Goal: Task Accomplishment & Management: Manage account settings

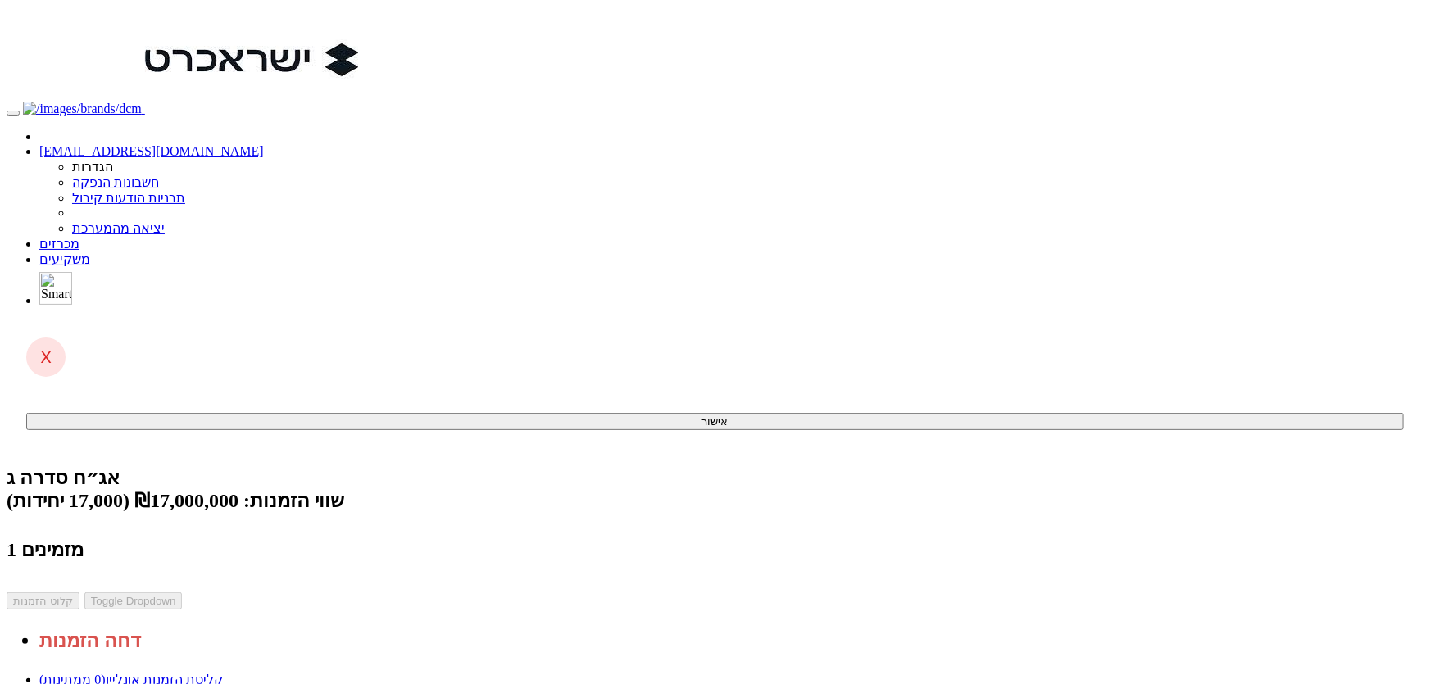
click at [79, 237] on link "מכרזים" at bounding box center [59, 244] width 40 height 14
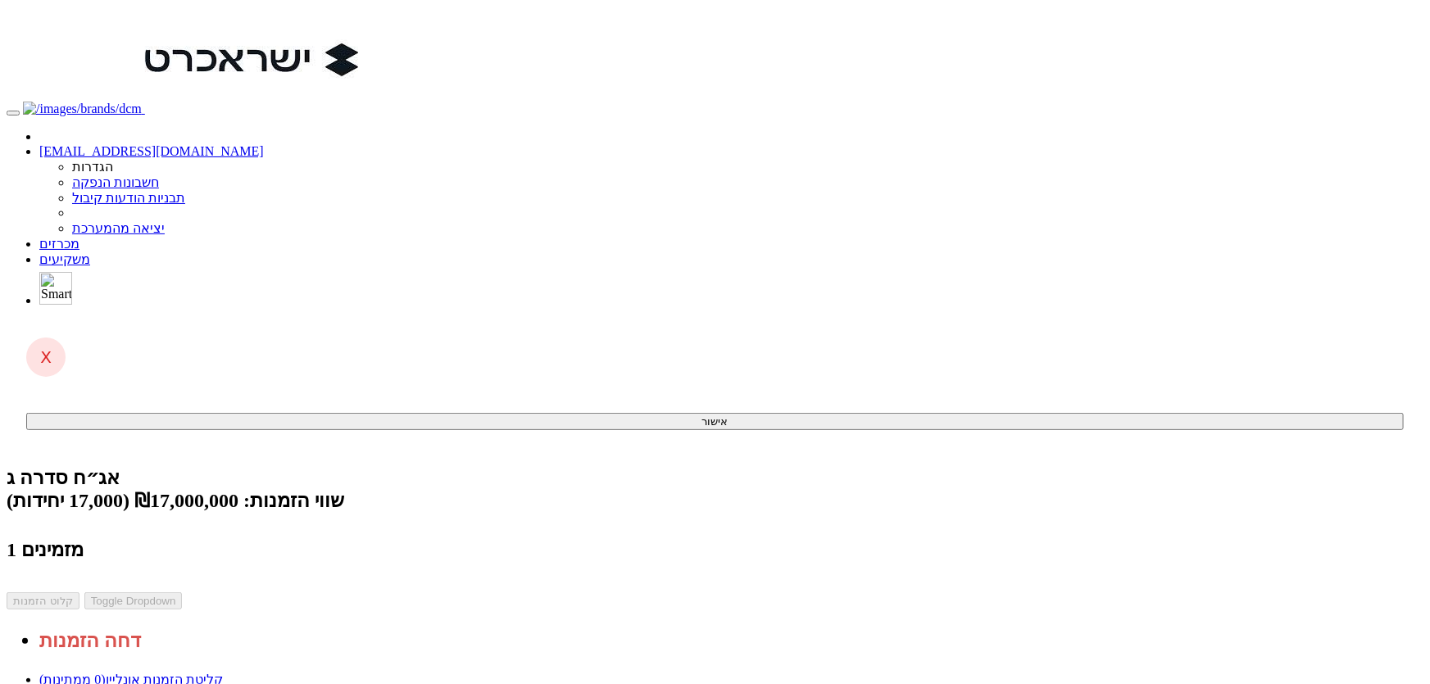
click at [79, 237] on link "מכרזים" at bounding box center [59, 244] width 40 height 14
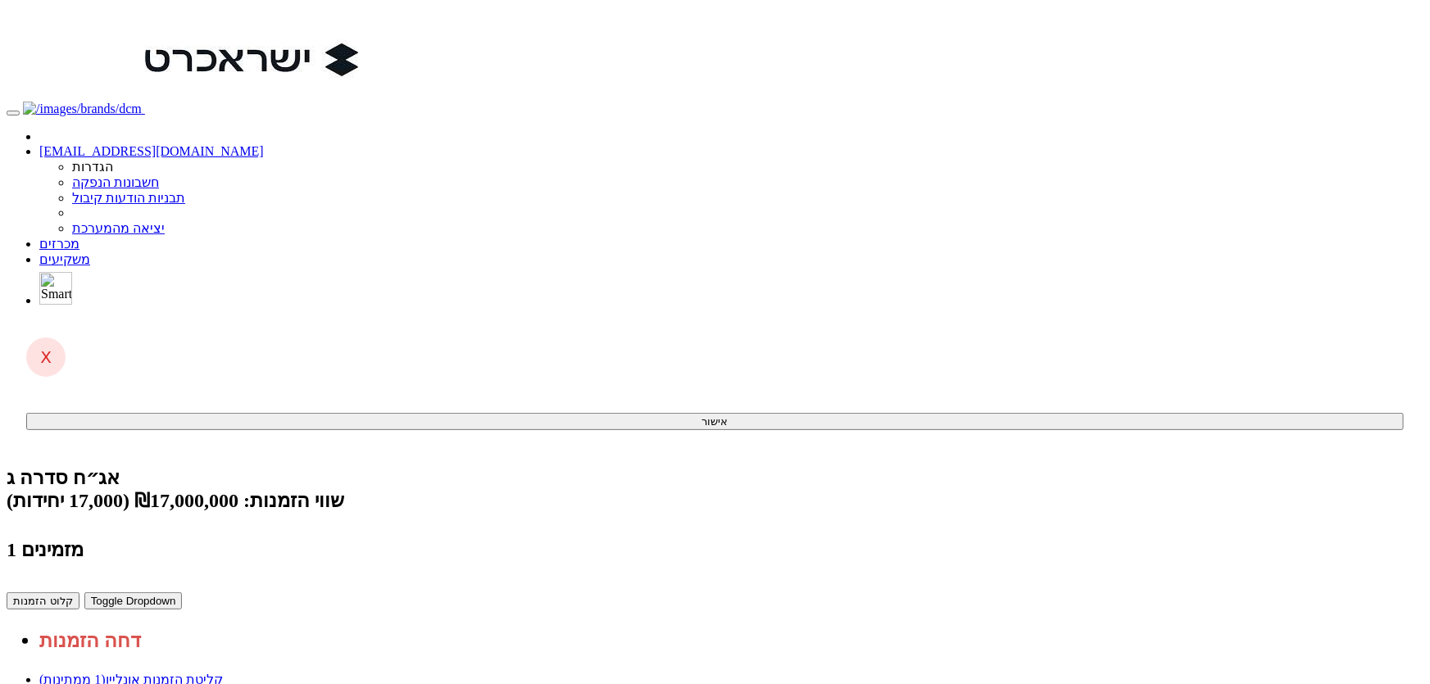
click at [79, 592] on button "קלוט הזמנות" at bounding box center [43, 600] width 73 height 17
click at [192, 683] on link "ניתוח ביקושים וניהול הזמנות" at bounding box center [115, 695] width 152 height 14
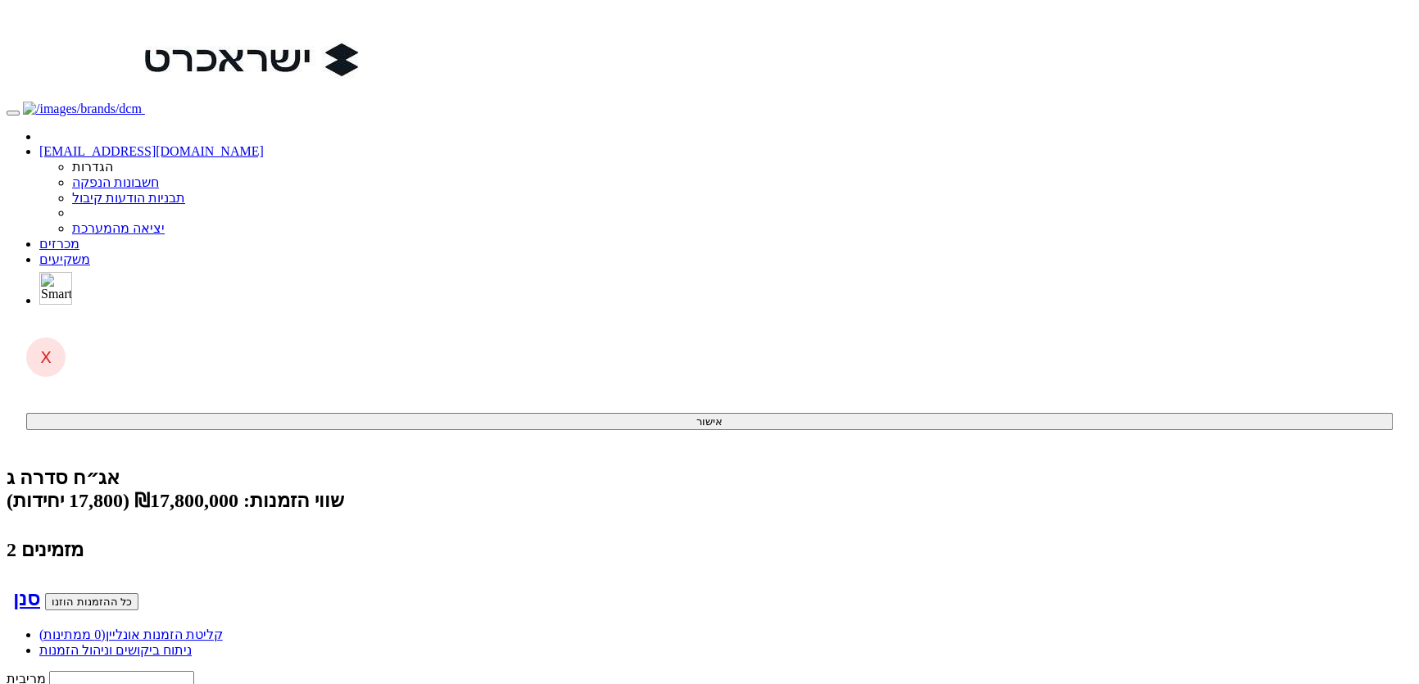
click at [79, 237] on link "מכרזים" at bounding box center [59, 244] width 40 height 14
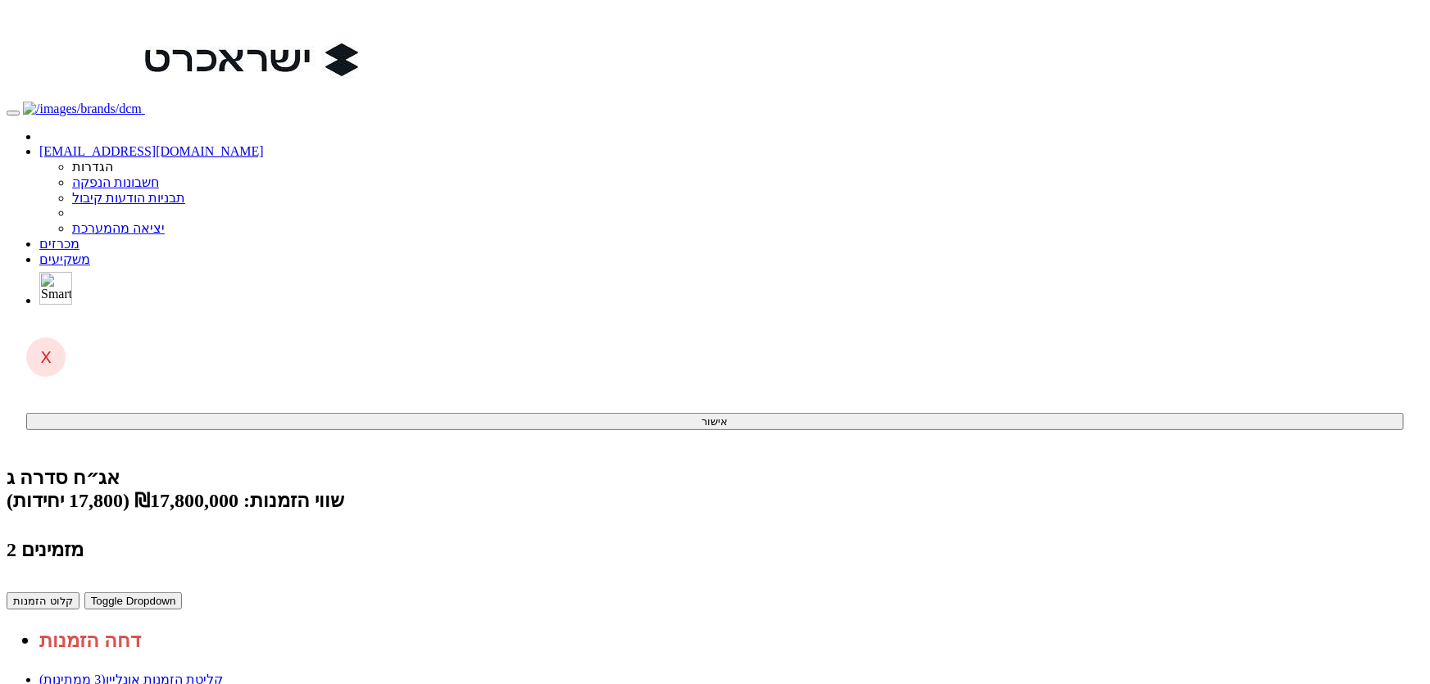
click at [79, 592] on button "קלוט הזמנות" at bounding box center [43, 600] width 73 height 17
click at [79, 237] on link "מכרזים" at bounding box center [59, 244] width 40 height 14
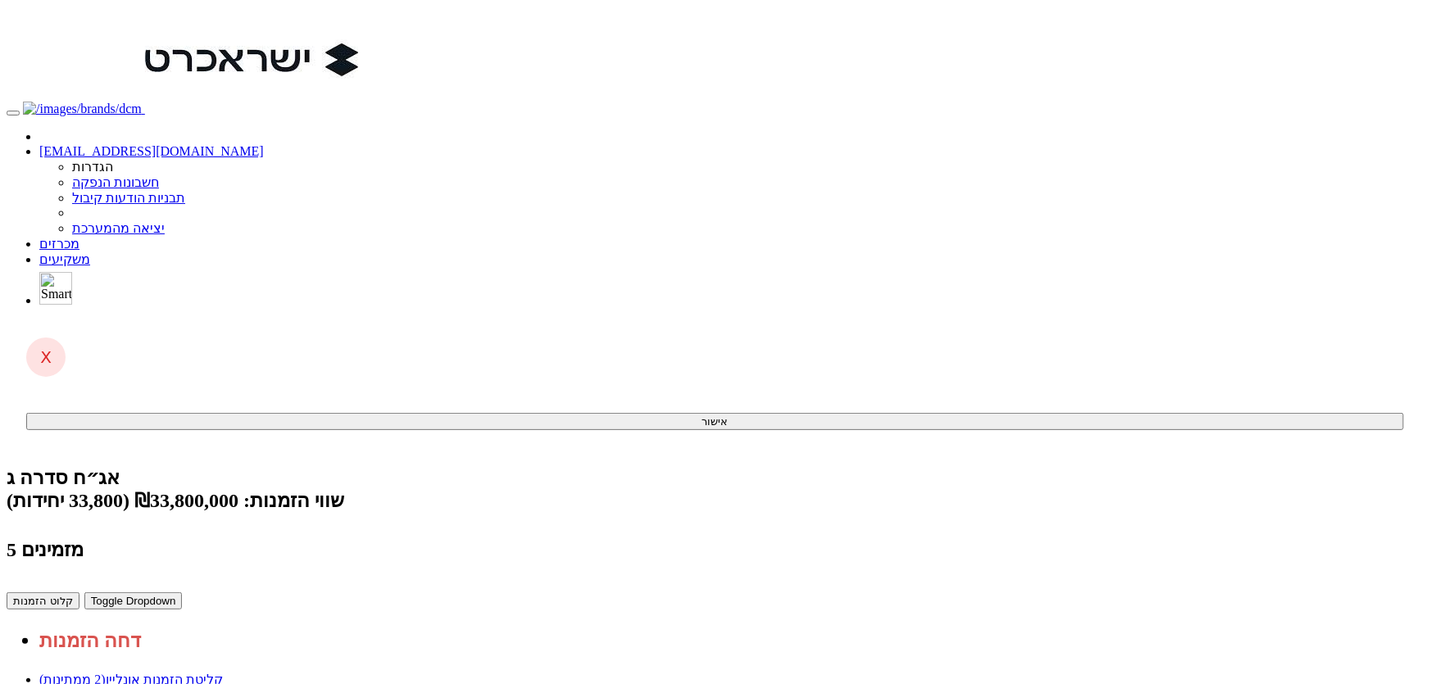
click at [79, 592] on button "קלוט הזמנות" at bounding box center [43, 600] width 73 height 17
click at [192, 683] on link "ניתוח ביקושים וניהול הזמנות" at bounding box center [115, 695] width 152 height 14
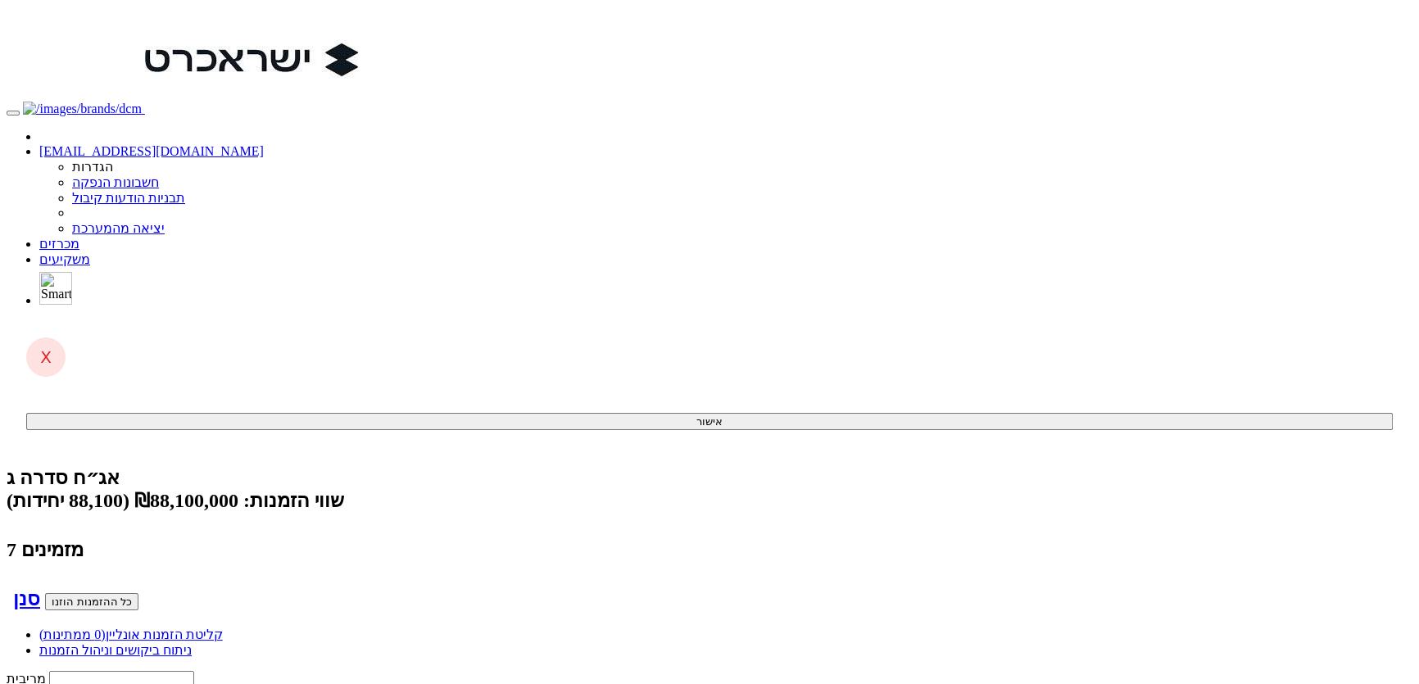
type input "א"
type input "אי בי אי 10/90"
type input "איי"
type input "איי [PERSON_NAME] חברה לביטוח בע"מ"
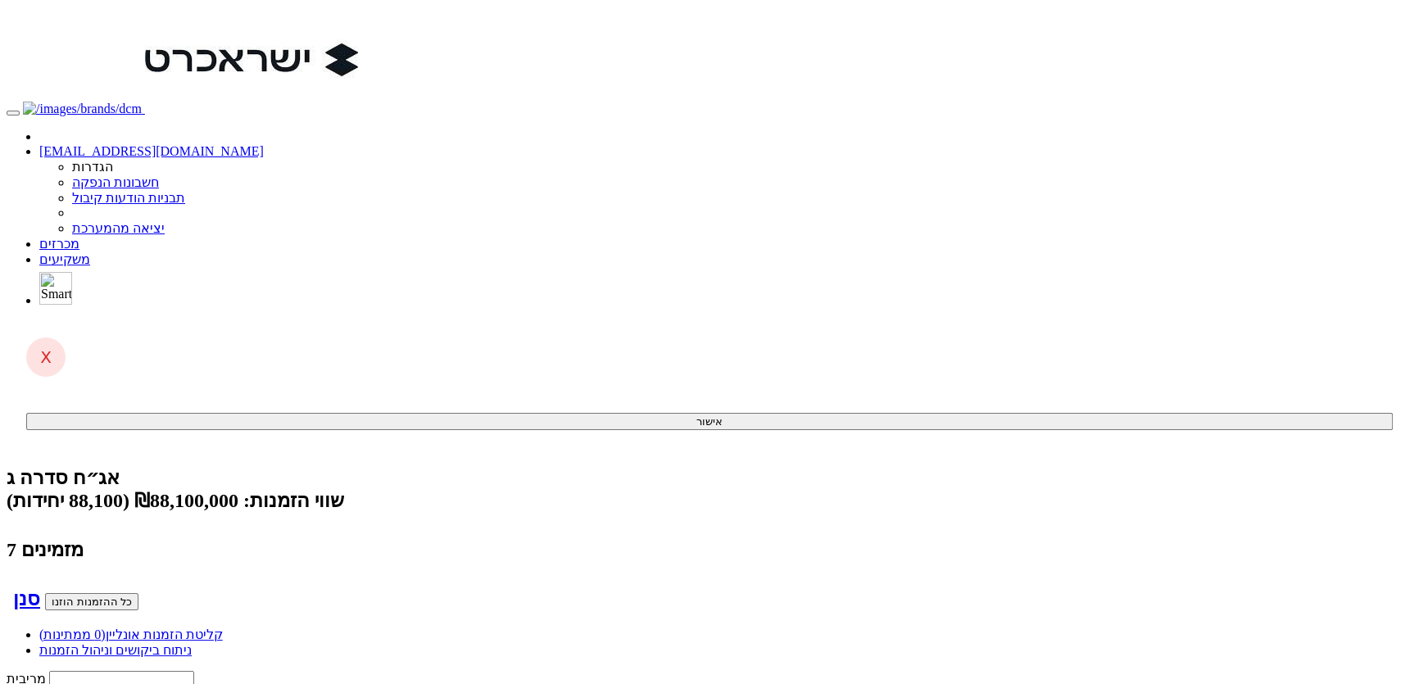
type input "[PERSON_NAME]"
type input "אייל גוטרמן"
type input "אייל"
type input "איילון איגוד תמלוגים"
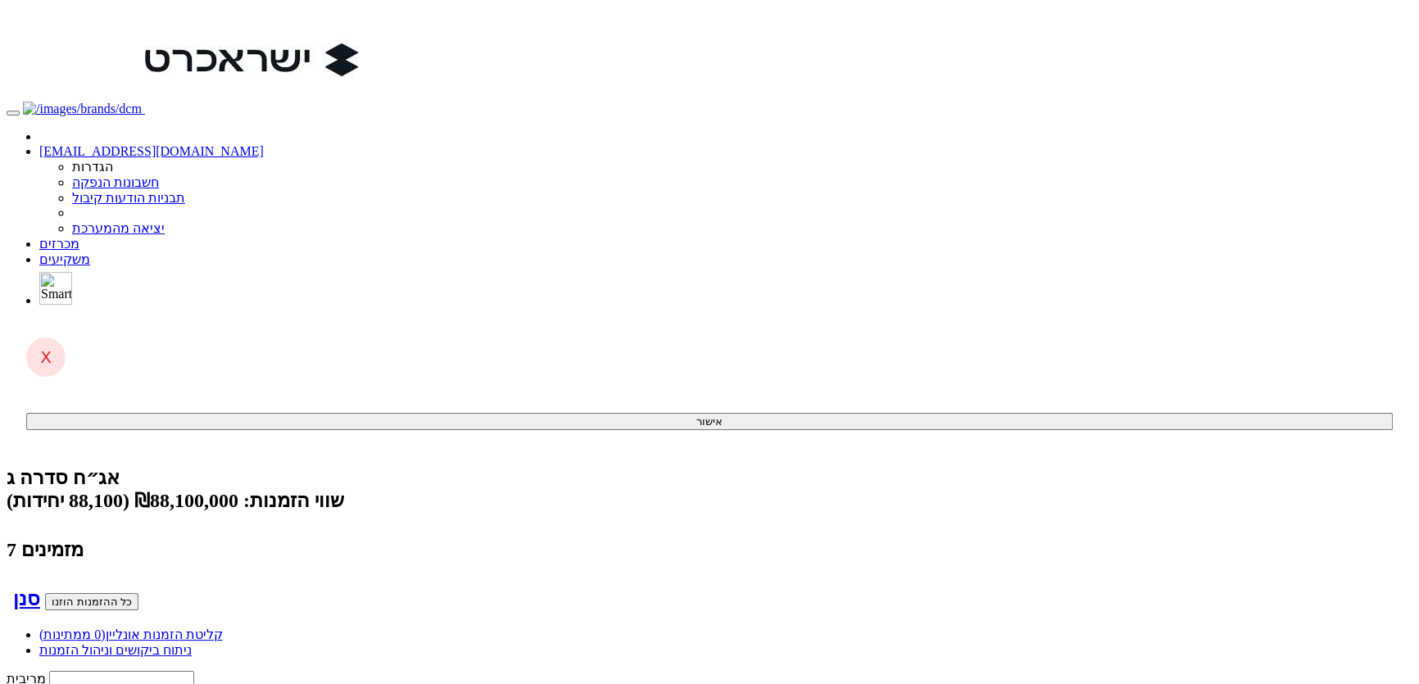
type input "איילון"
type input "איילון ח"
type input "איילון חברה לביטוח בע"מ"
type input "איילון חברה"
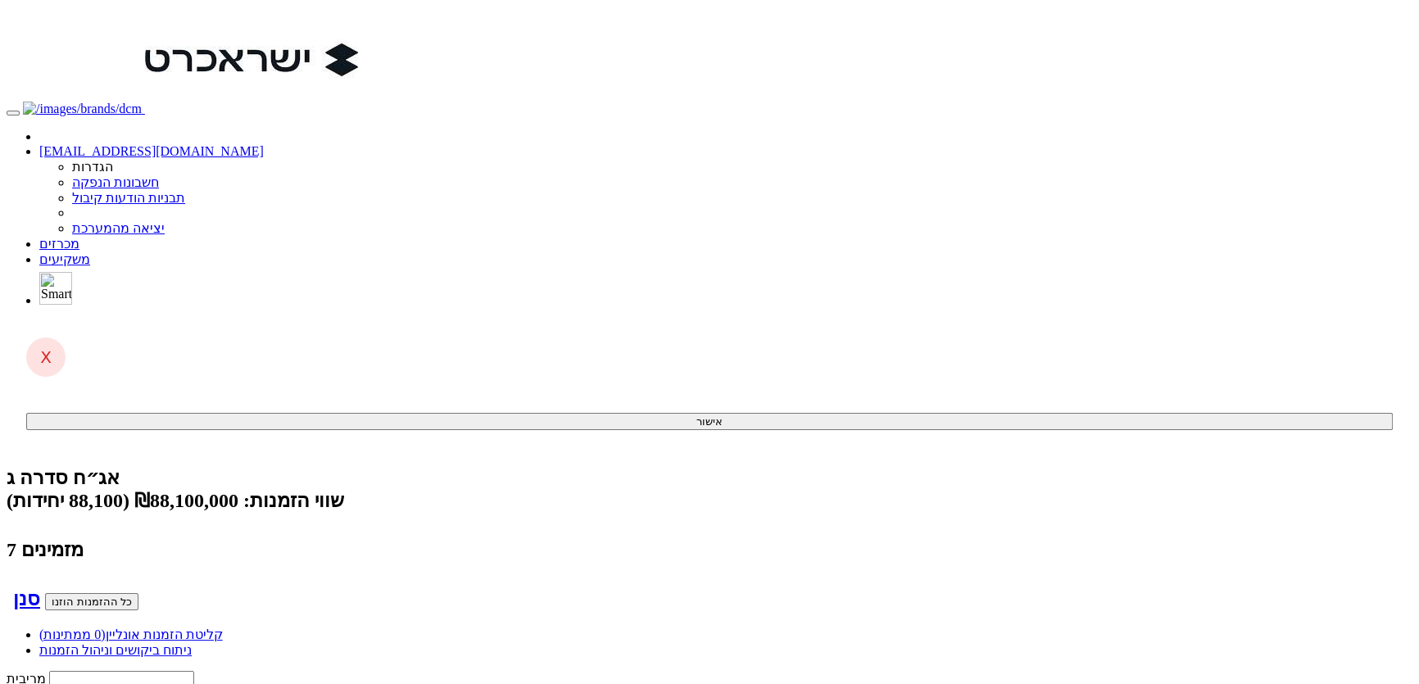
type input "[PERSON_NAME] חברה לביטוח בע"מ - נוסטרו"
type input "15000"
type input "3.84"
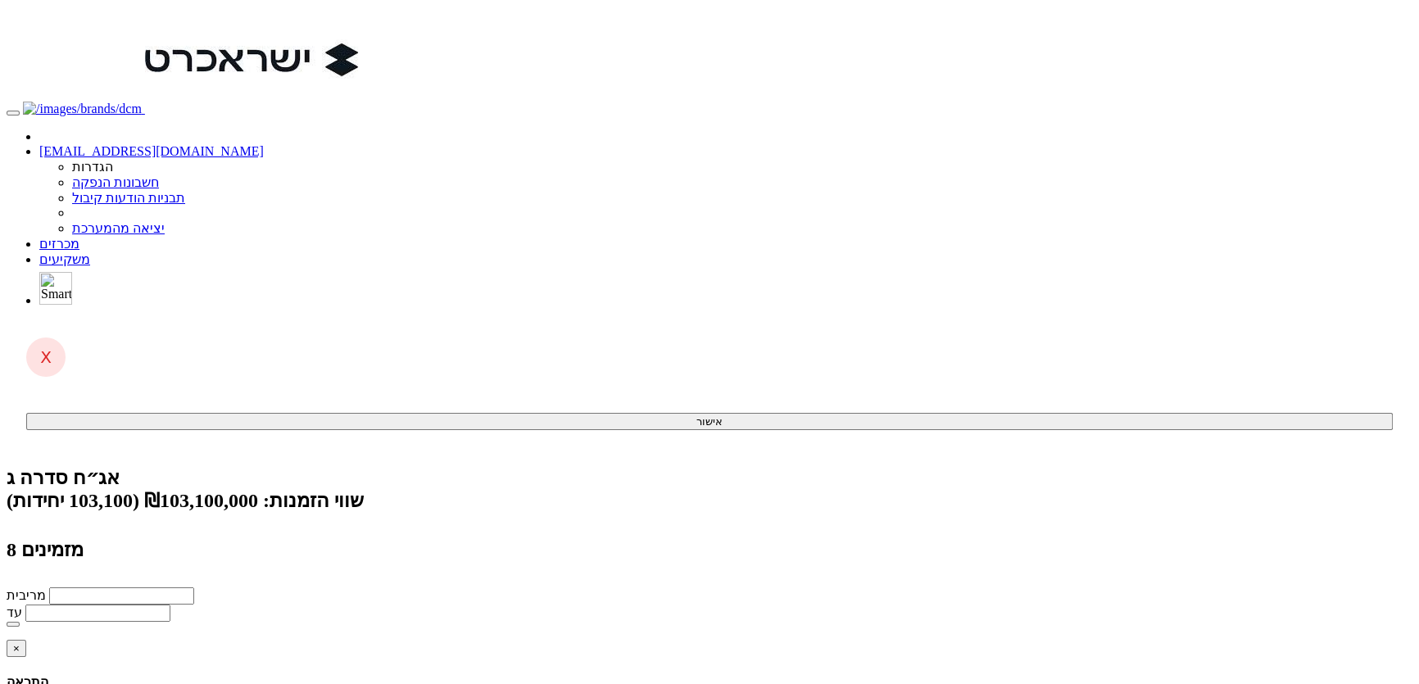
drag, startPoint x: 1005, startPoint y: 197, endPoint x: 1037, endPoint y: 196, distance: 32.0
drag, startPoint x: 1039, startPoint y: 199, endPoint x: 1017, endPoint y: 204, distance: 22.7
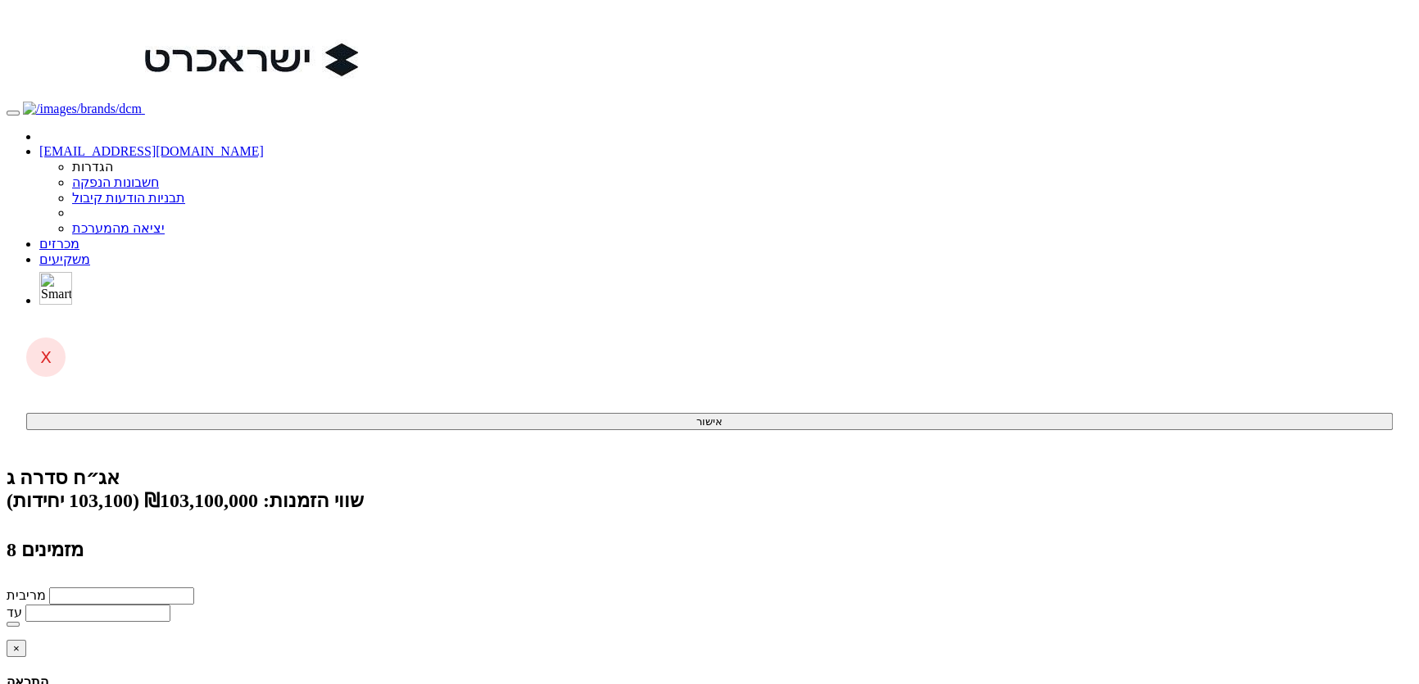
type input "[PERSON_NAME] חברה לביטוח בע"מ"
type input "מ"
type input "מור אג"ח פלוס"
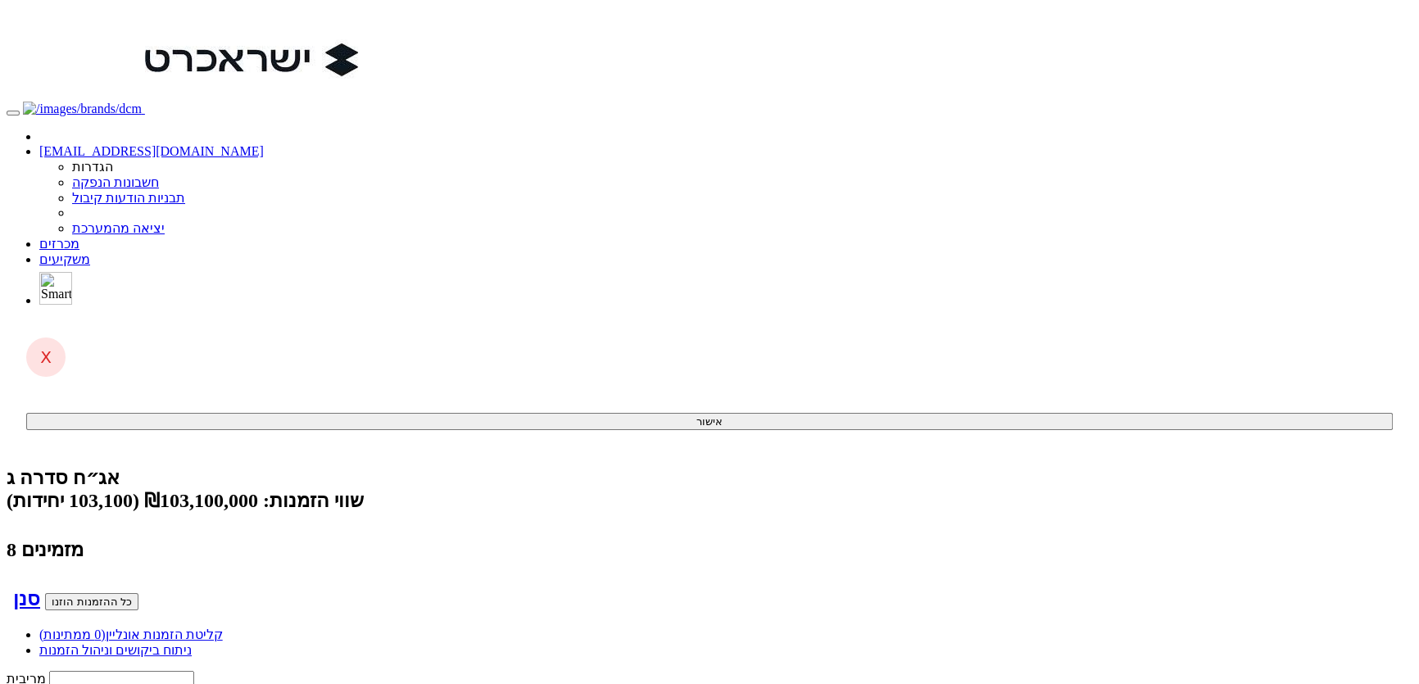
type input "מור"
type input "מור ג"
type input "[PERSON_NAME] ופנסיה בע"מ"
type input "מור גמל ופנ"
type input "מור גמל ופנסיה בע"מ"
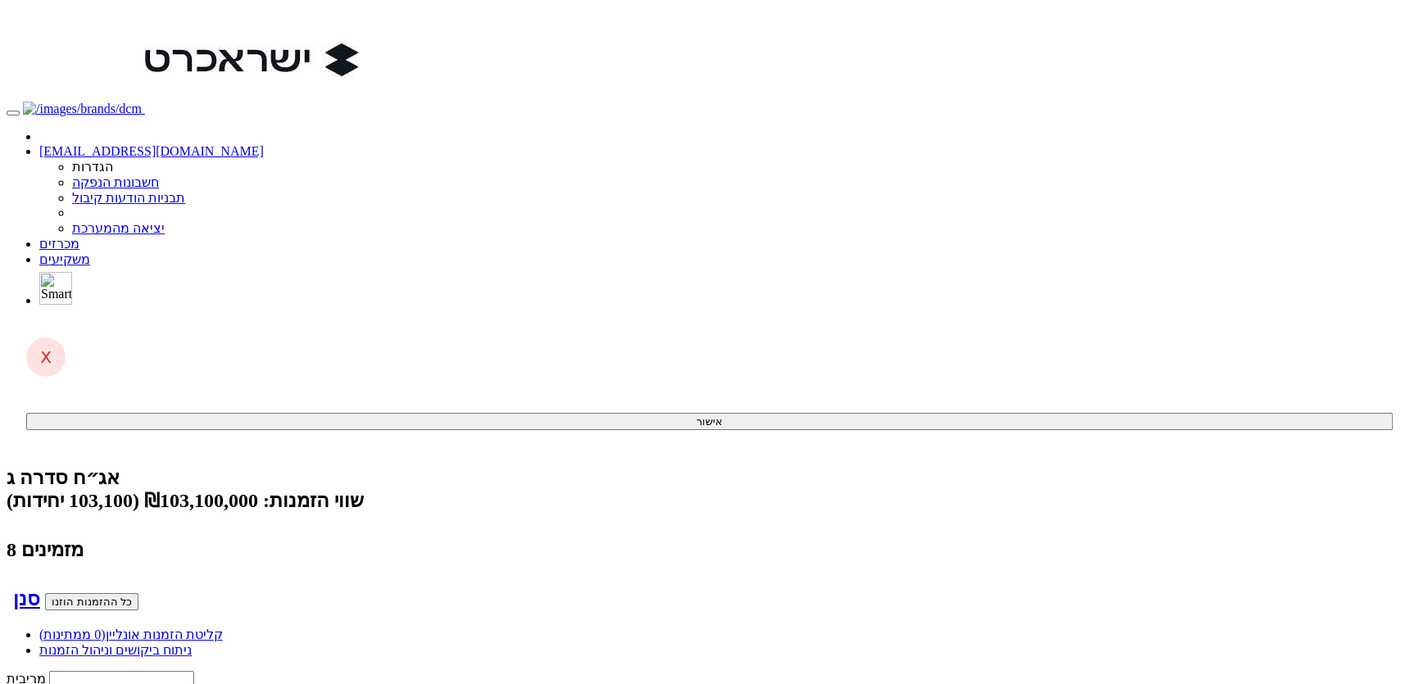
type input "10000"
type input "3.64"
type input "10000"
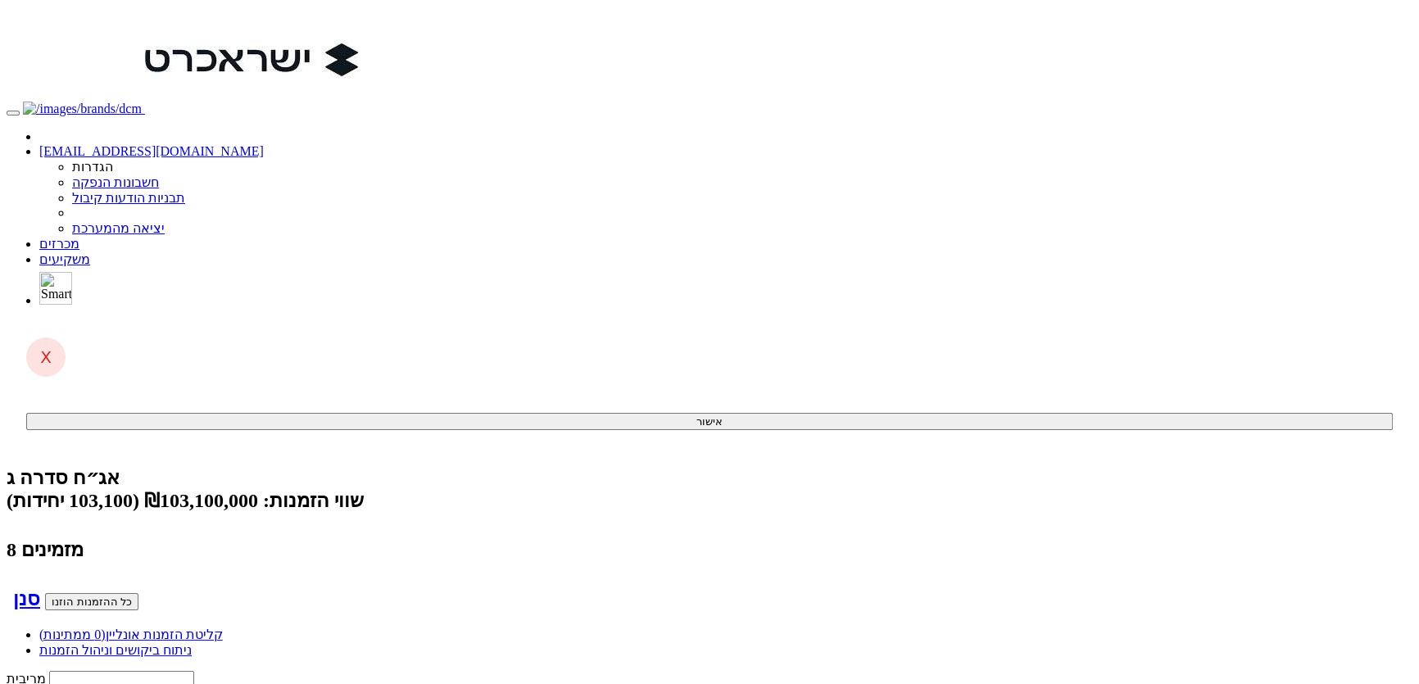
type input "3.84"
type input "20000"
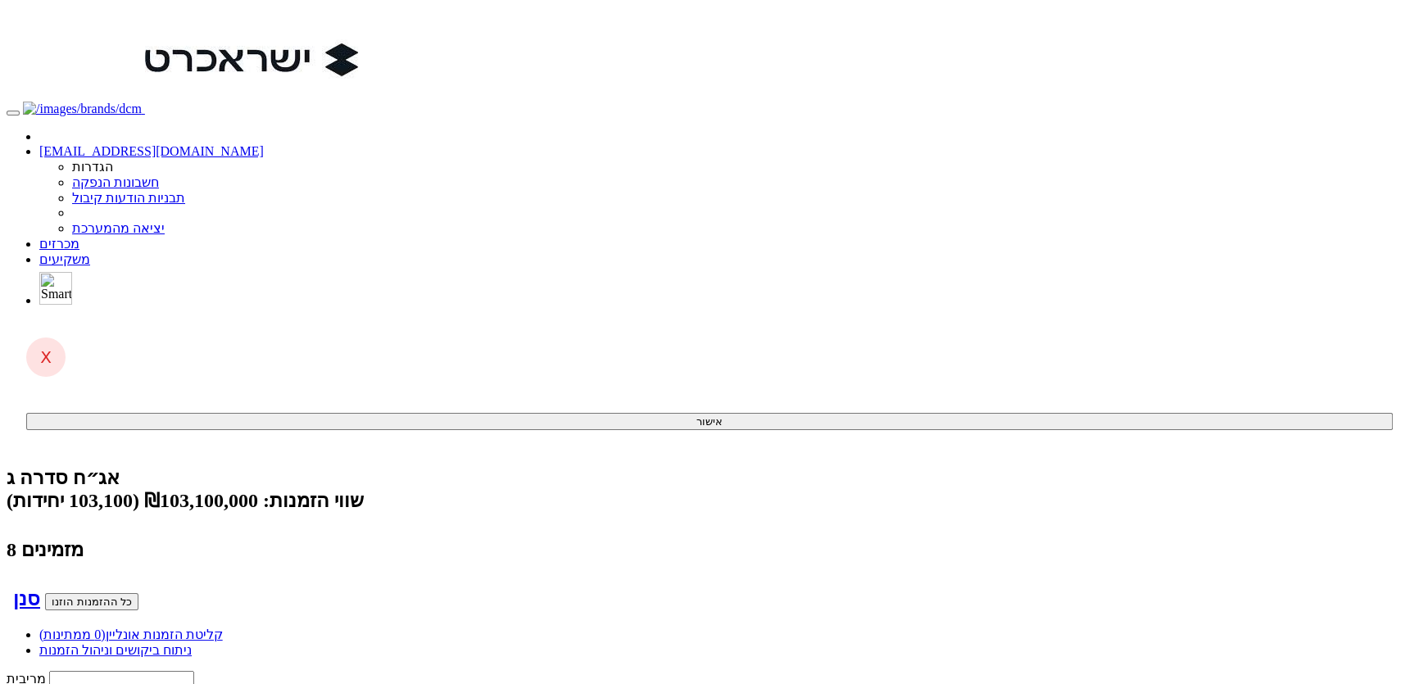
type input "3.98"
click at [79, 237] on link "מכרזים" at bounding box center [59, 244] width 40 height 14
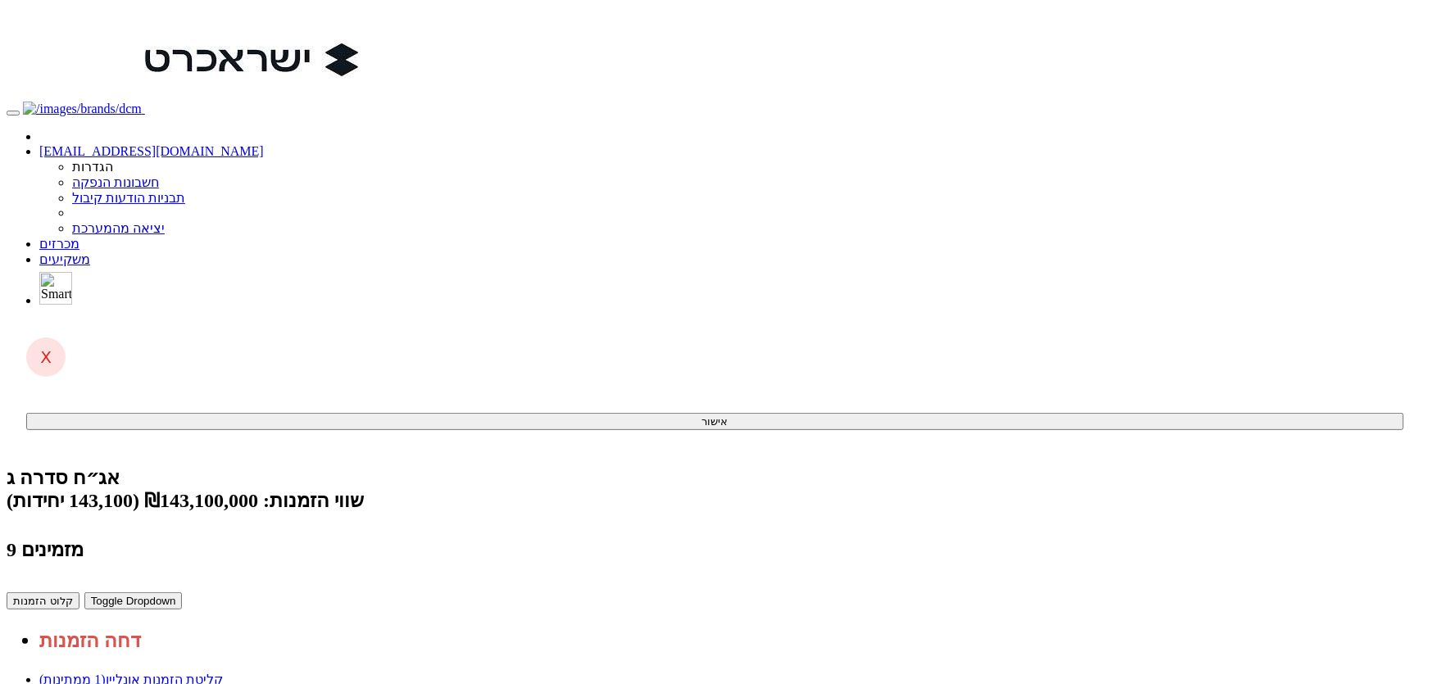
drag, startPoint x: 306, startPoint y: 84, endPoint x: 494, endPoint y: 96, distance: 188.0
click at [79, 592] on button "קלוט הזמנות" at bounding box center [43, 600] width 73 height 17
click at [79, 237] on link "מכרזים" at bounding box center [59, 244] width 40 height 14
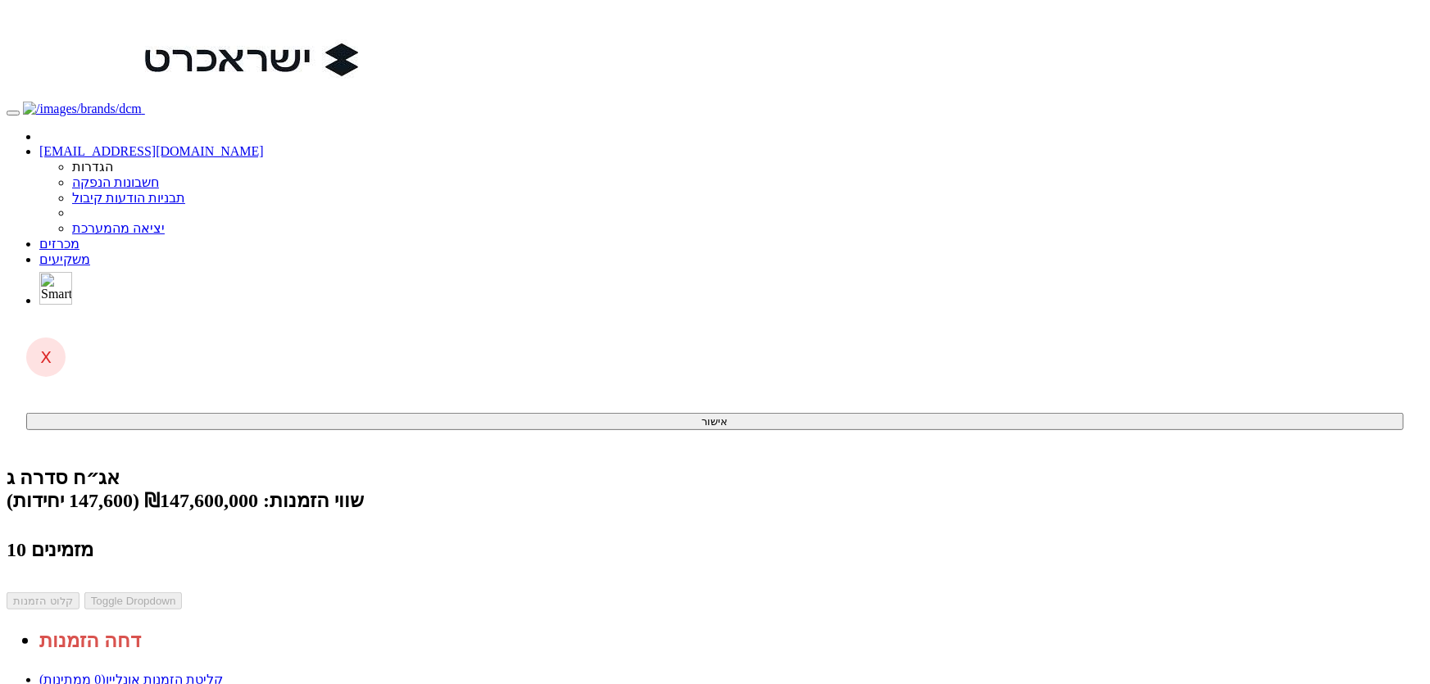
click at [192, 683] on link "ניתוח ביקושים וניהול הזמנות" at bounding box center [115, 695] width 152 height 14
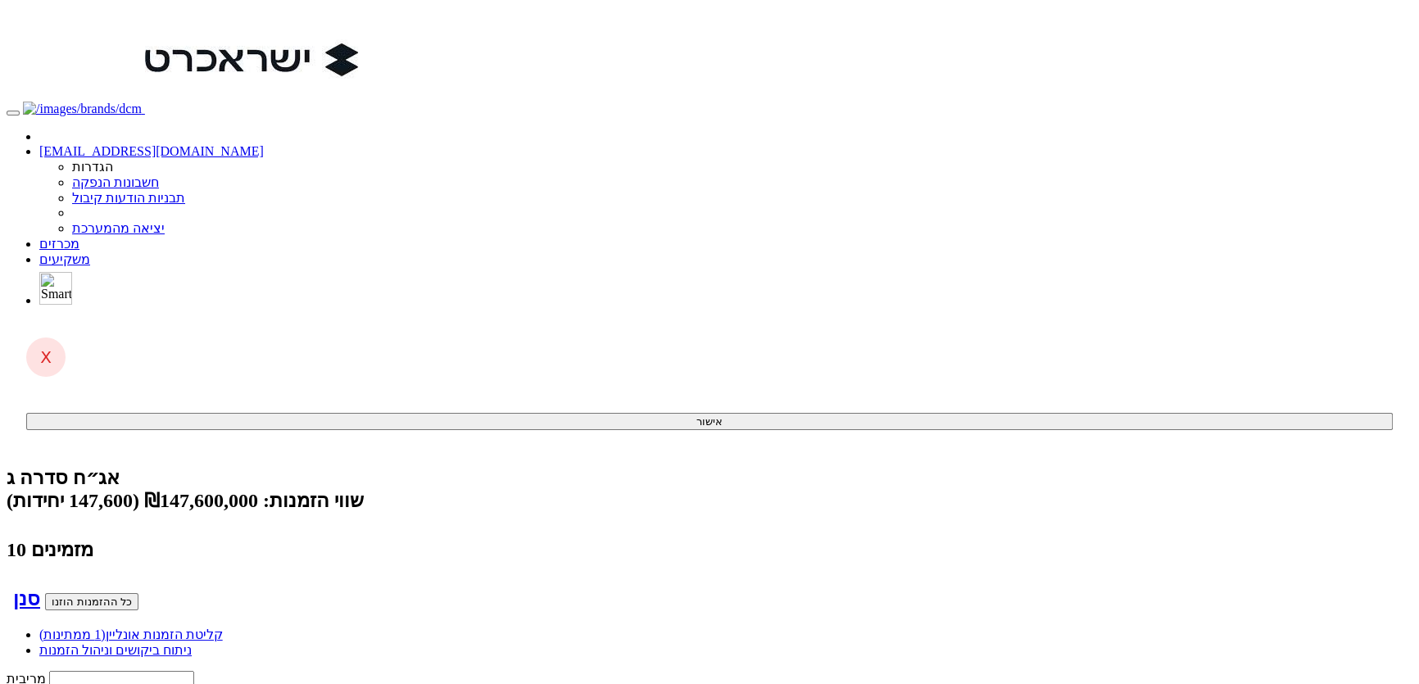
click at [79, 237] on link "מכרזים" at bounding box center [59, 244] width 40 height 14
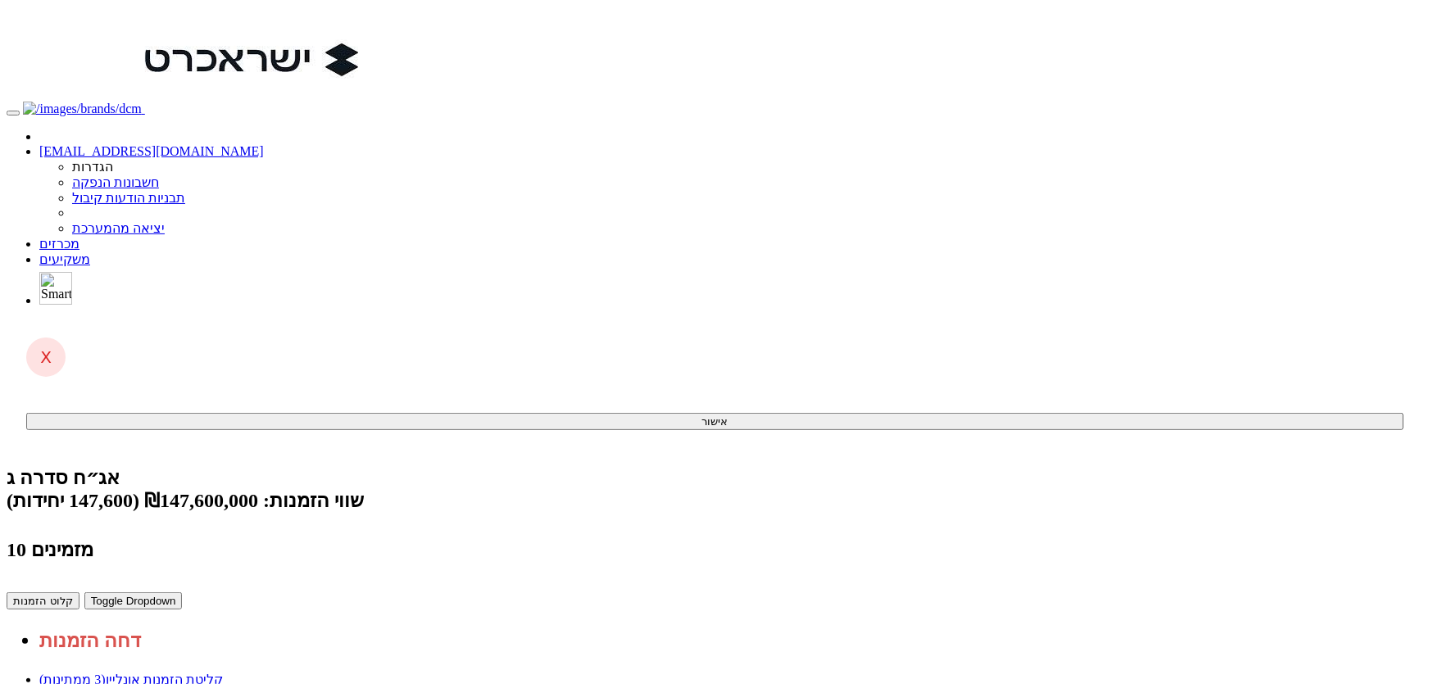
click at [79, 592] on button "קלוט הזמנות" at bounding box center [43, 600] width 73 height 17
click at [79, 237] on span at bounding box center [79, 244] width 0 height 14
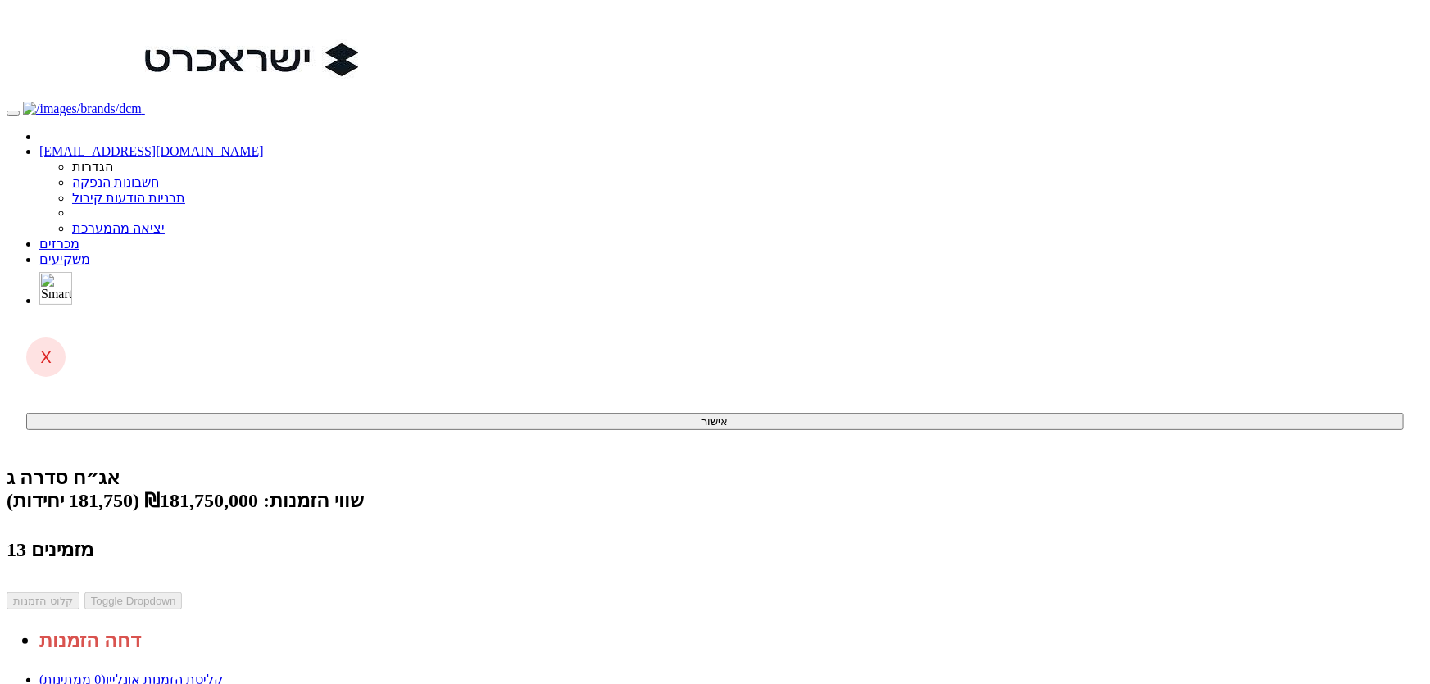
click at [79, 237] on link "מכרזים" at bounding box center [59, 244] width 40 height 14
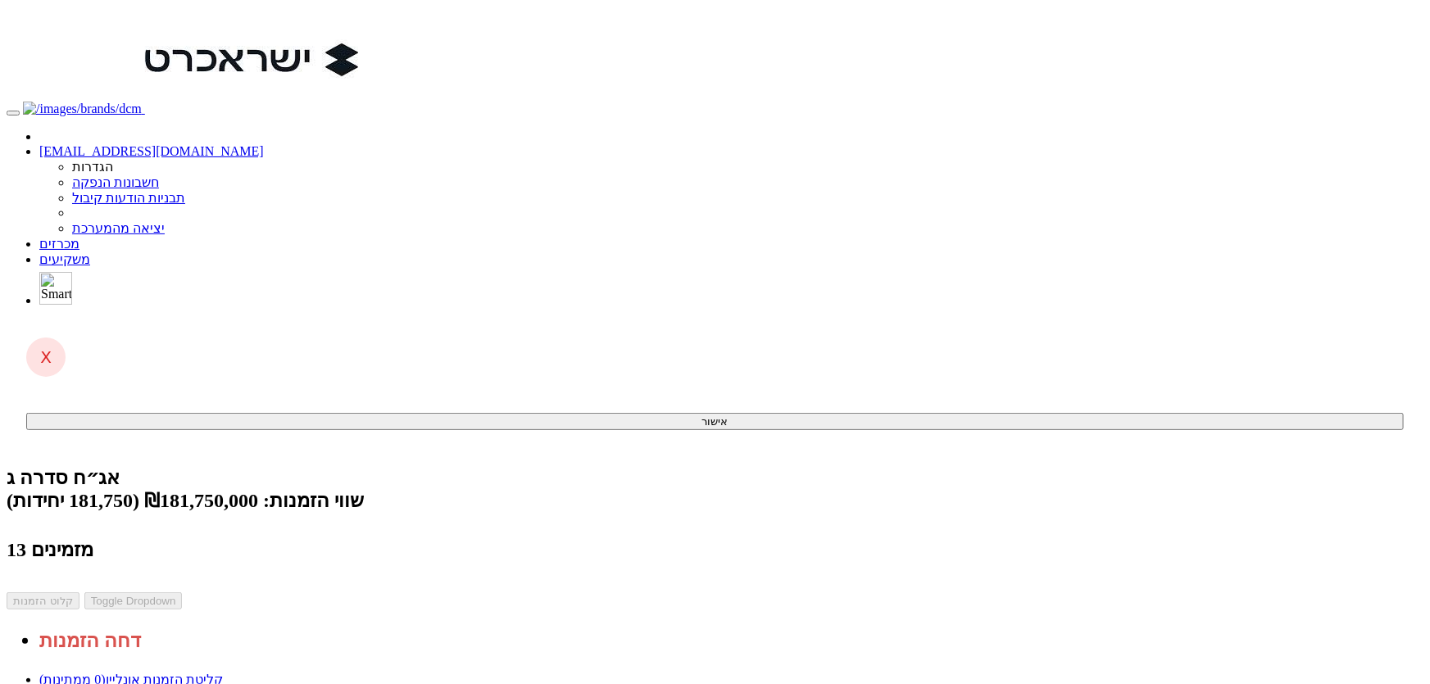
click at [192, 683] on link "ניתוח ביקושים וניהול הזמנות" at bounding box center [115, 695] width 152 height 14
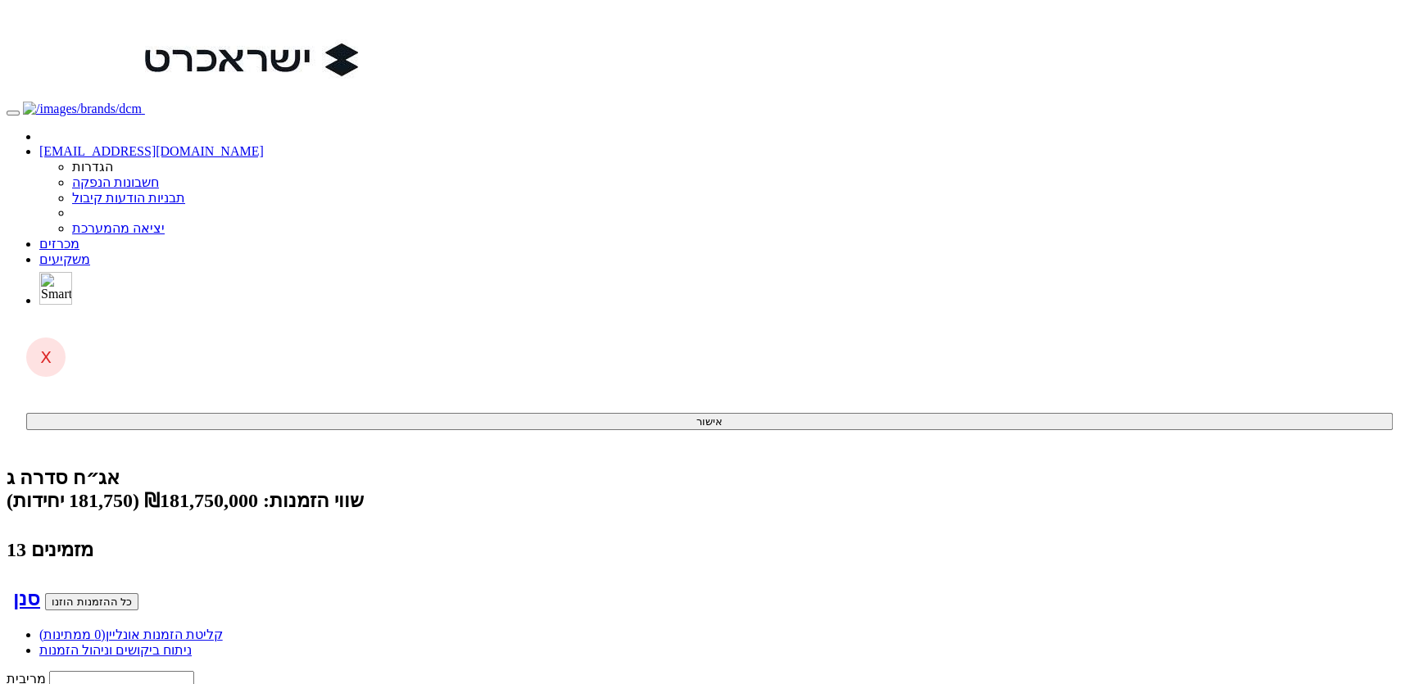
type input "מ"
type input "מגדל השתלמות ביג כללי"
type input "מג"
type input "מגס"
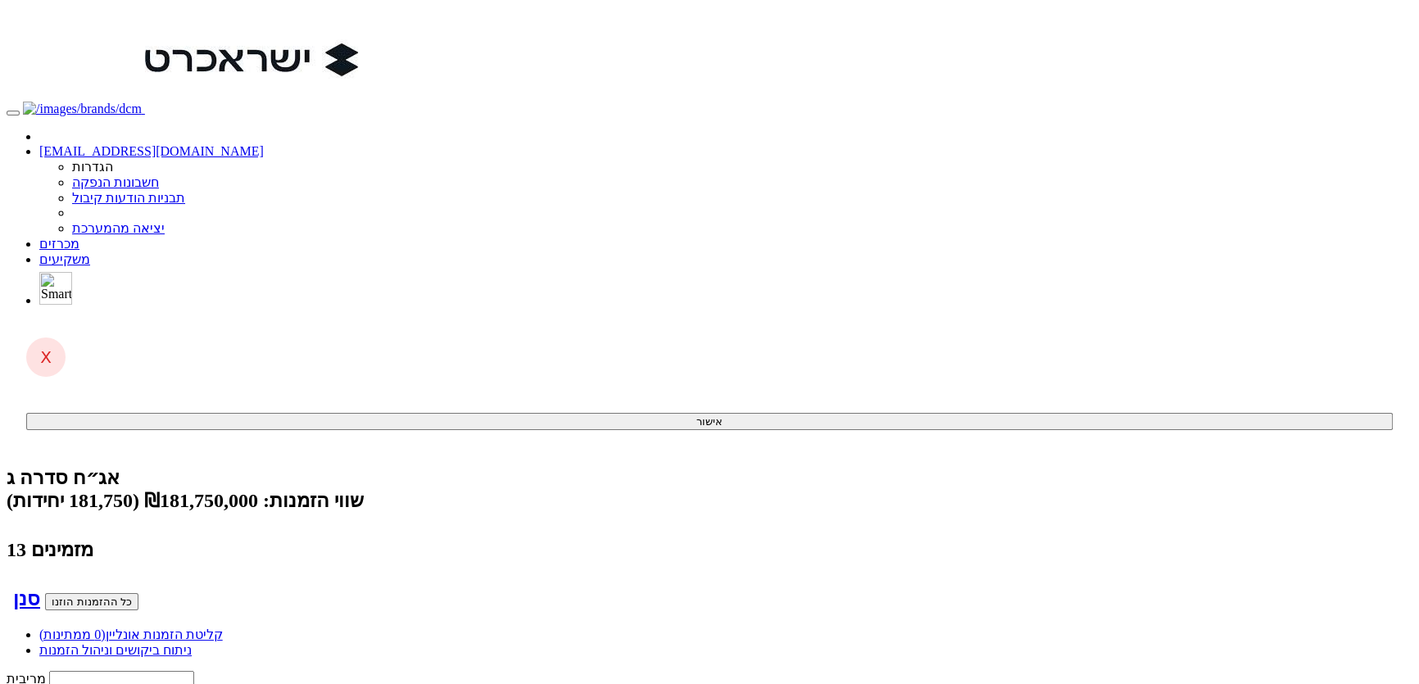
type input "מגדל השתלמות ביג כללי"
type input "מג"
type input "מגג"
type input "מגדל השתלמות ביג כללי"
type input "מג"
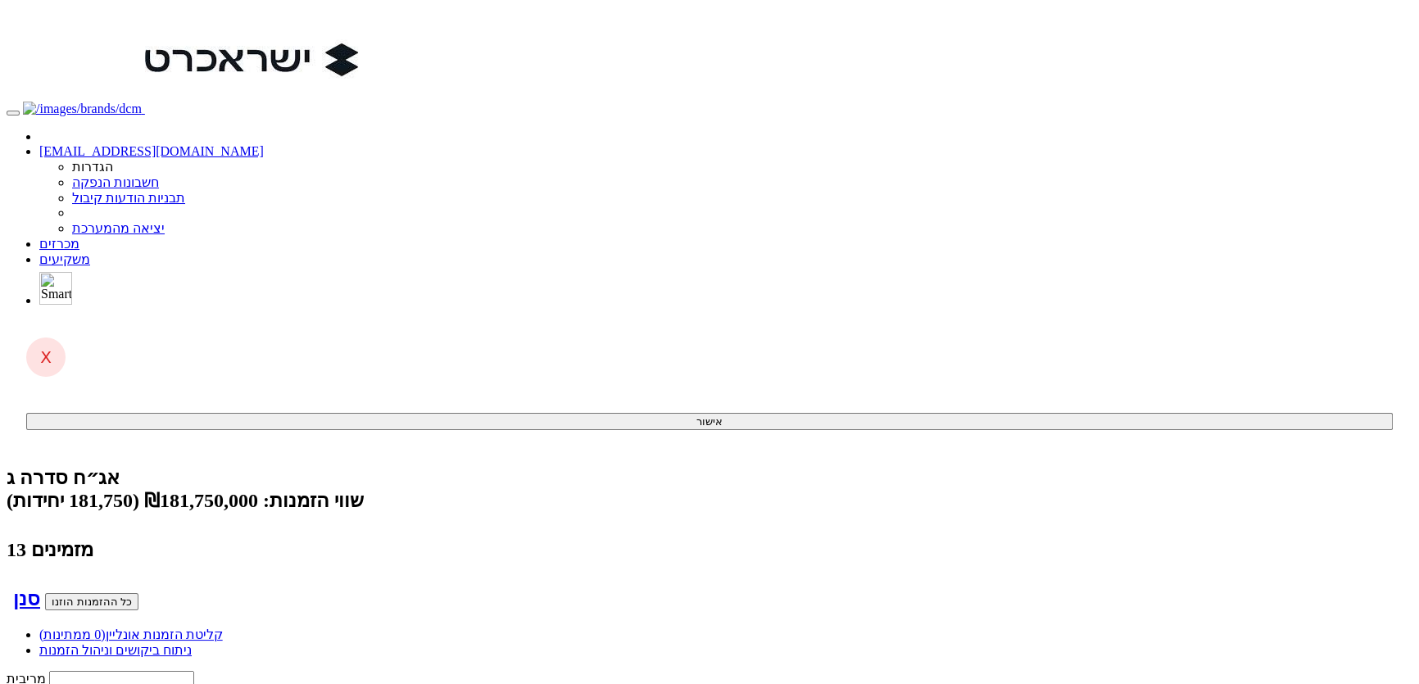
type input "מ"
type input "מגדל השתלמות ביג כללי"
type input "מגדל"
type input "מגדל ס"
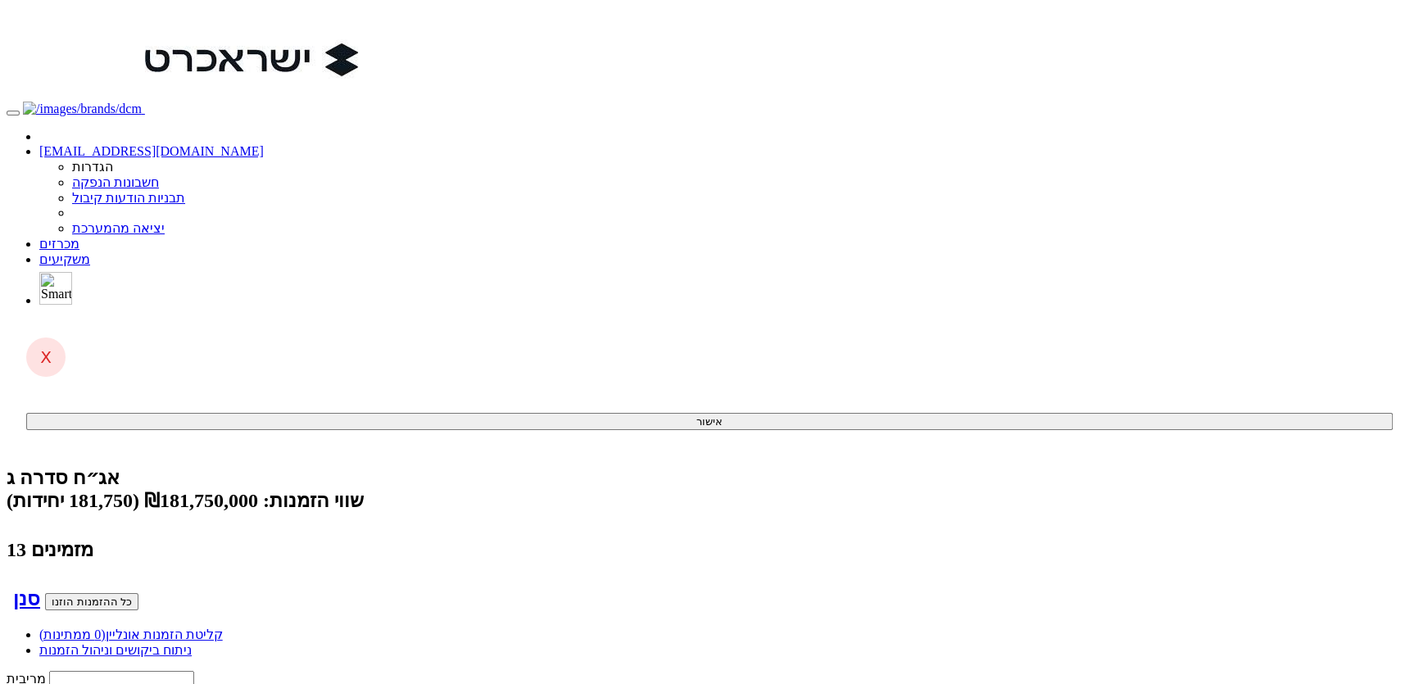
type input "מגדל סל - אג"ח קונצרני ישראל"
type input "מגדל סל"
type input "מגדל סל א"
type input "מגדל סל - אג"ח קונצרני ישראל"
type input "מגדל סל - א"
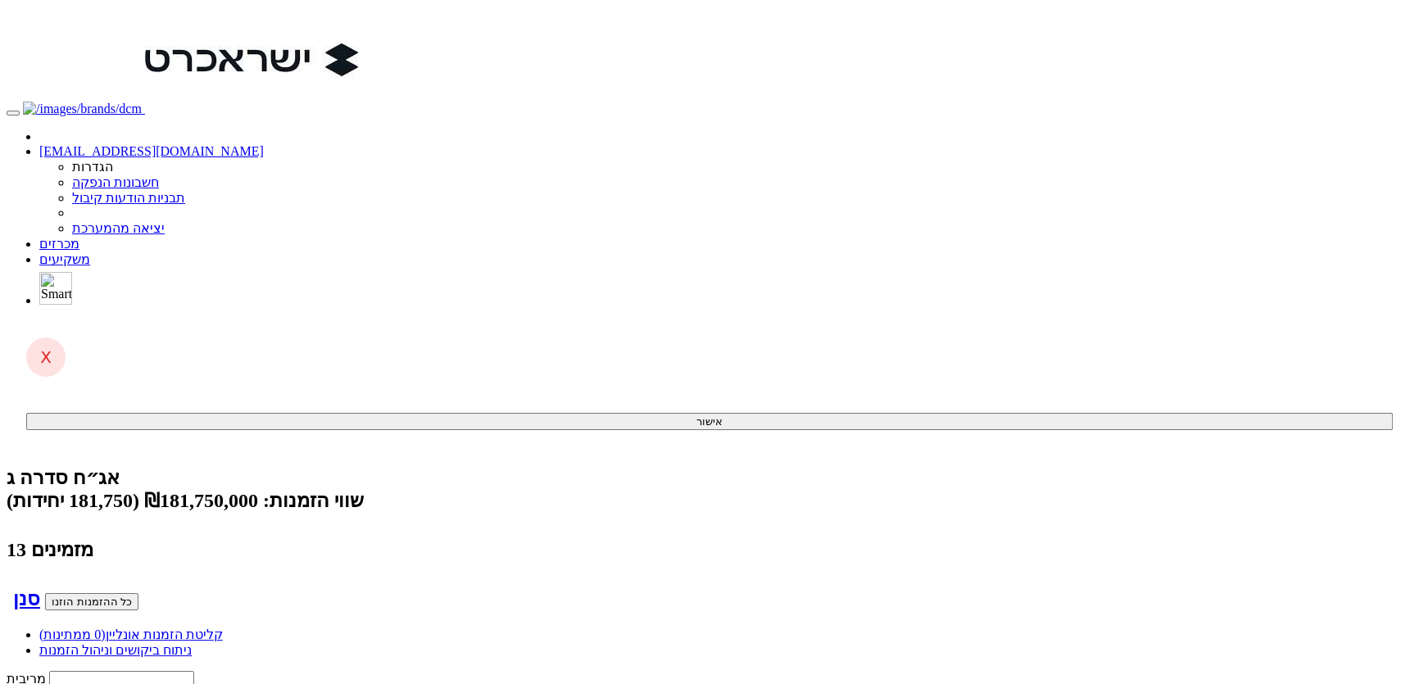
type input "מגדל סל - אשראי מטבע מקומי"
type input "70000"
type input "3.84"
type input "24.7"
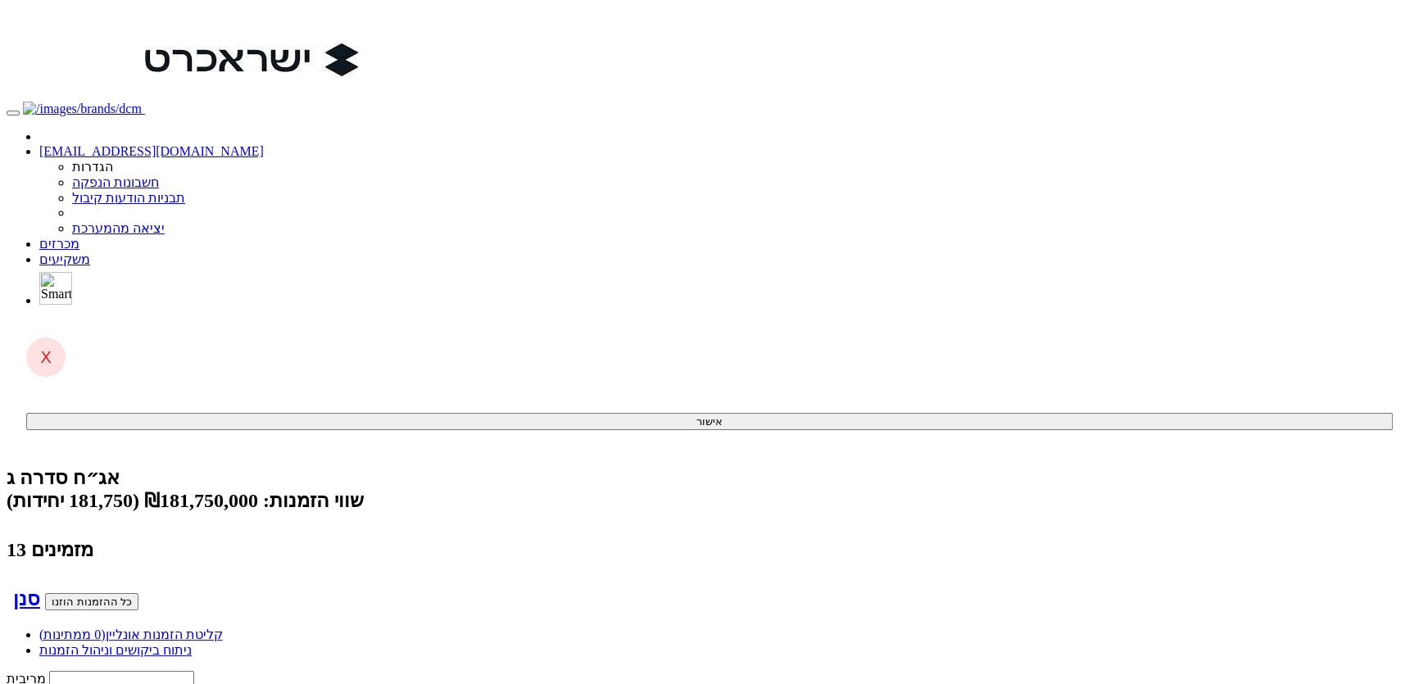
drag, startPoint x: 336, startPoint y: 578, endPoint x: 343, endPoint y: 569, distance: 11.0
type input "כ"
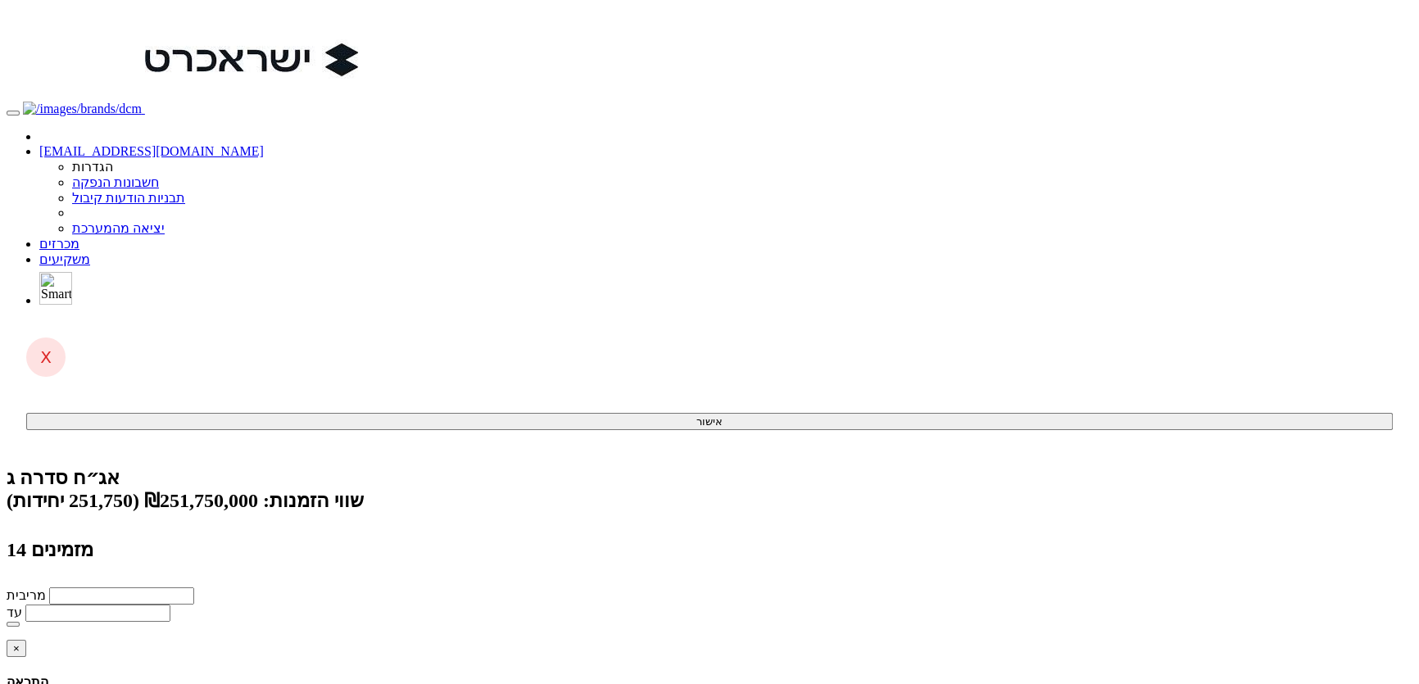
type input "לכל קבוצת מגדל"
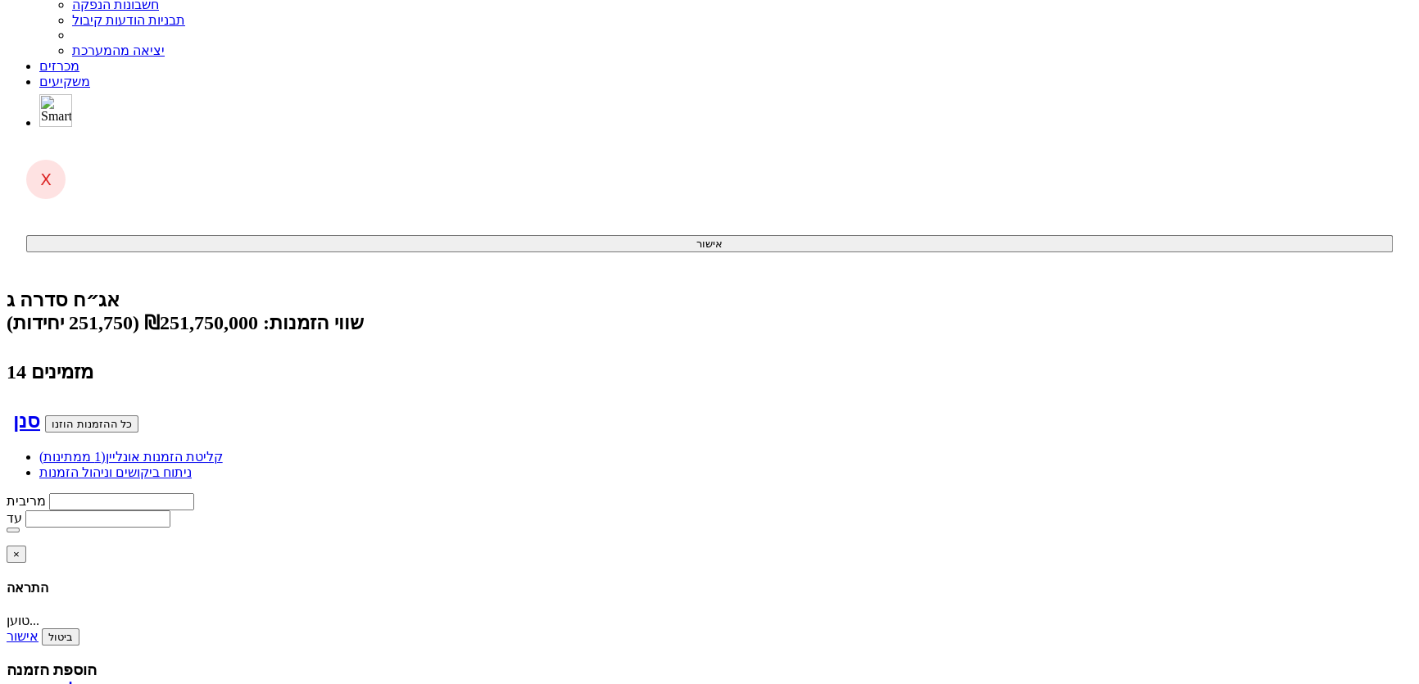
scroll to position [223, 0]
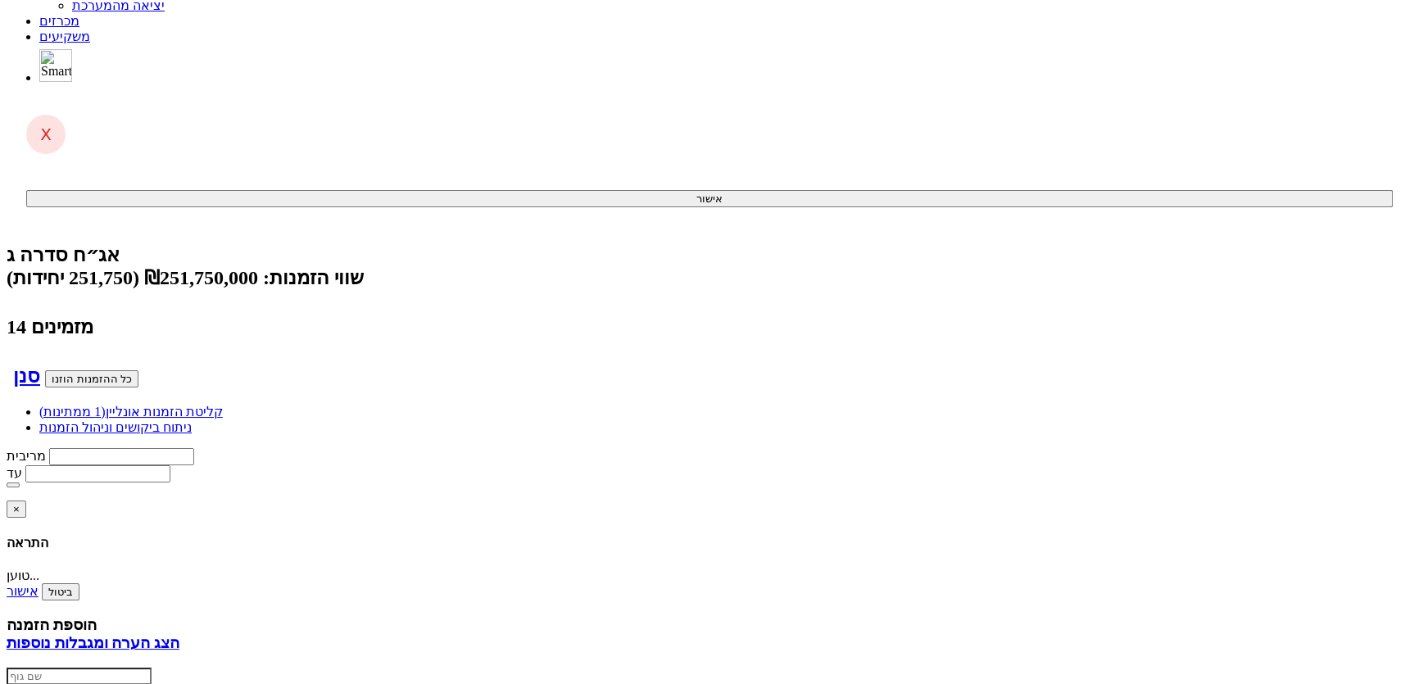
click at [79, 24] on link "מכרזים" at bounding box center [59, 21] width 40 height 14
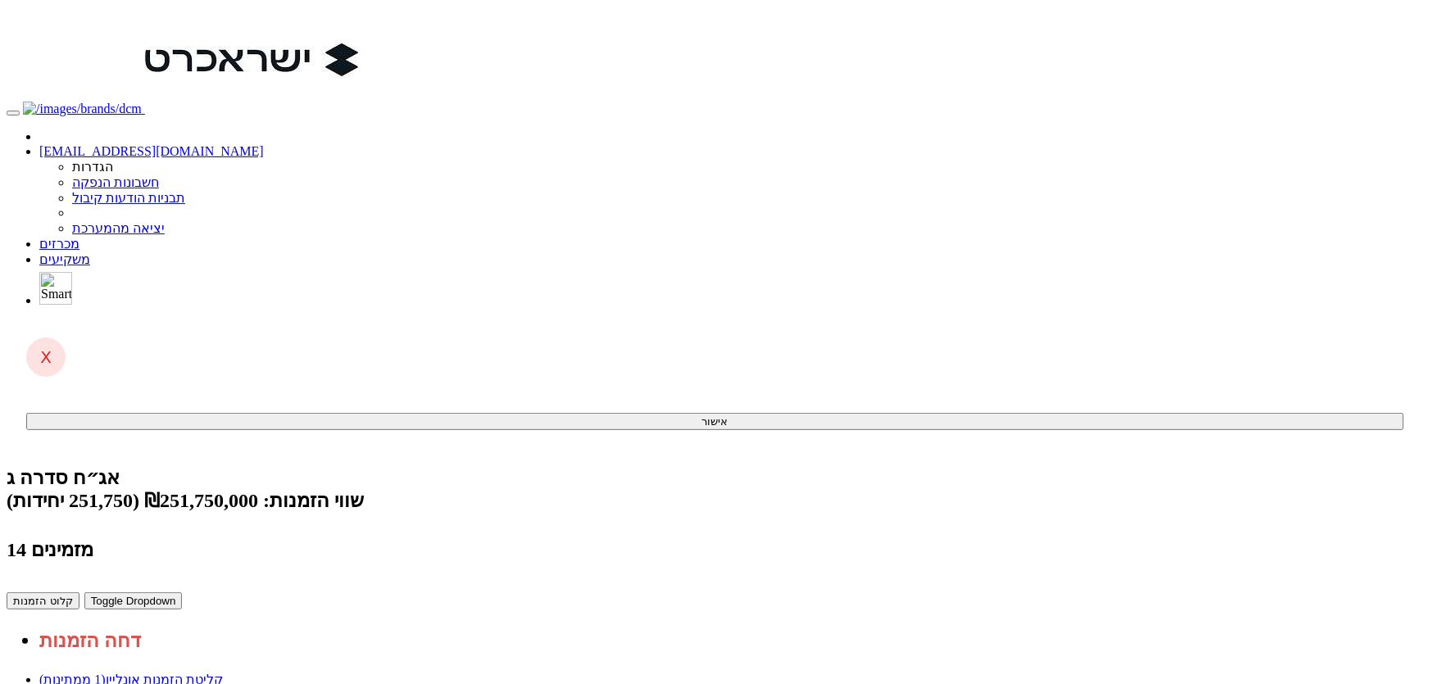
drag, startPoint x: 306, startPoint y: 92, endPoint x: 383, endPoint y: 98, distance: 76.5
click at [79, 592] on button "קלוט הזמנות" at bounding box center [43, 600] width 73 height 17
click at [79, 237] on link "מכרזים" at bounding box center [59, 244] width 40 height 14
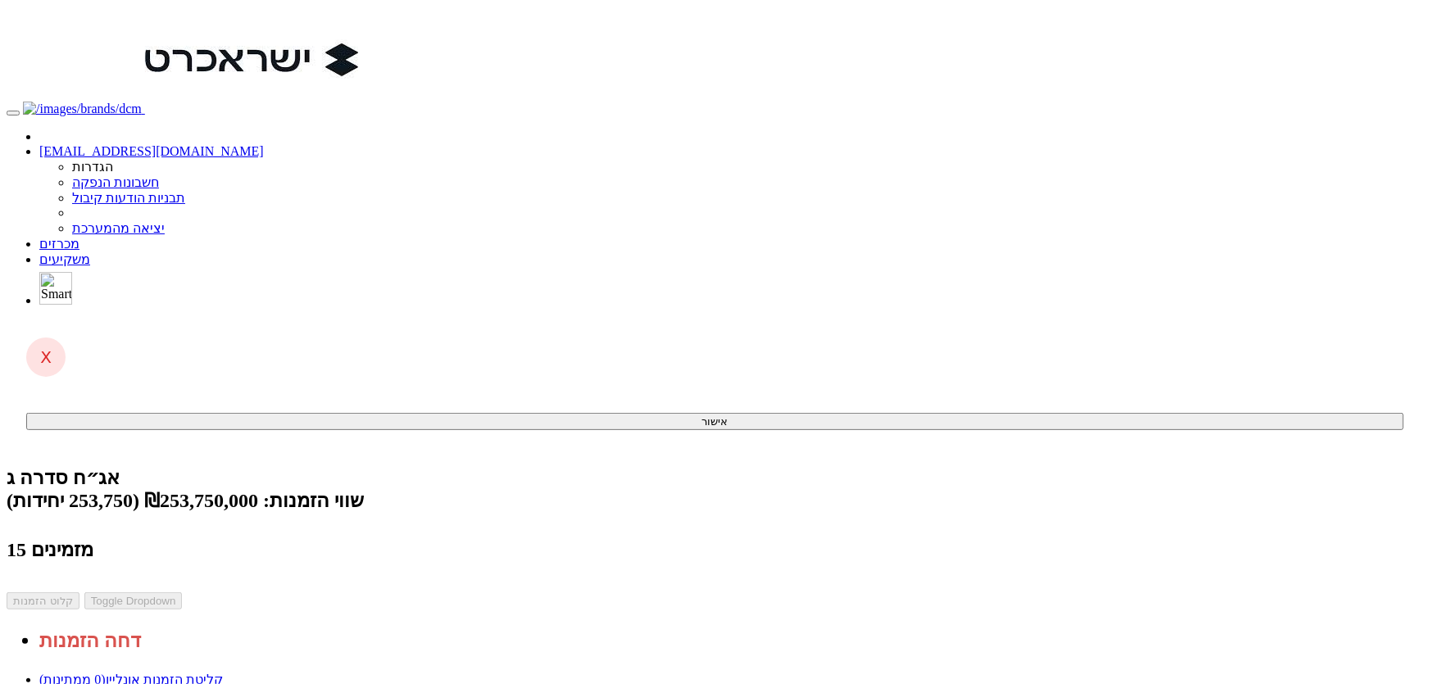
click at [79, 237] on link "מכרזים" at bounding box center [59, 244] width 40 height 14
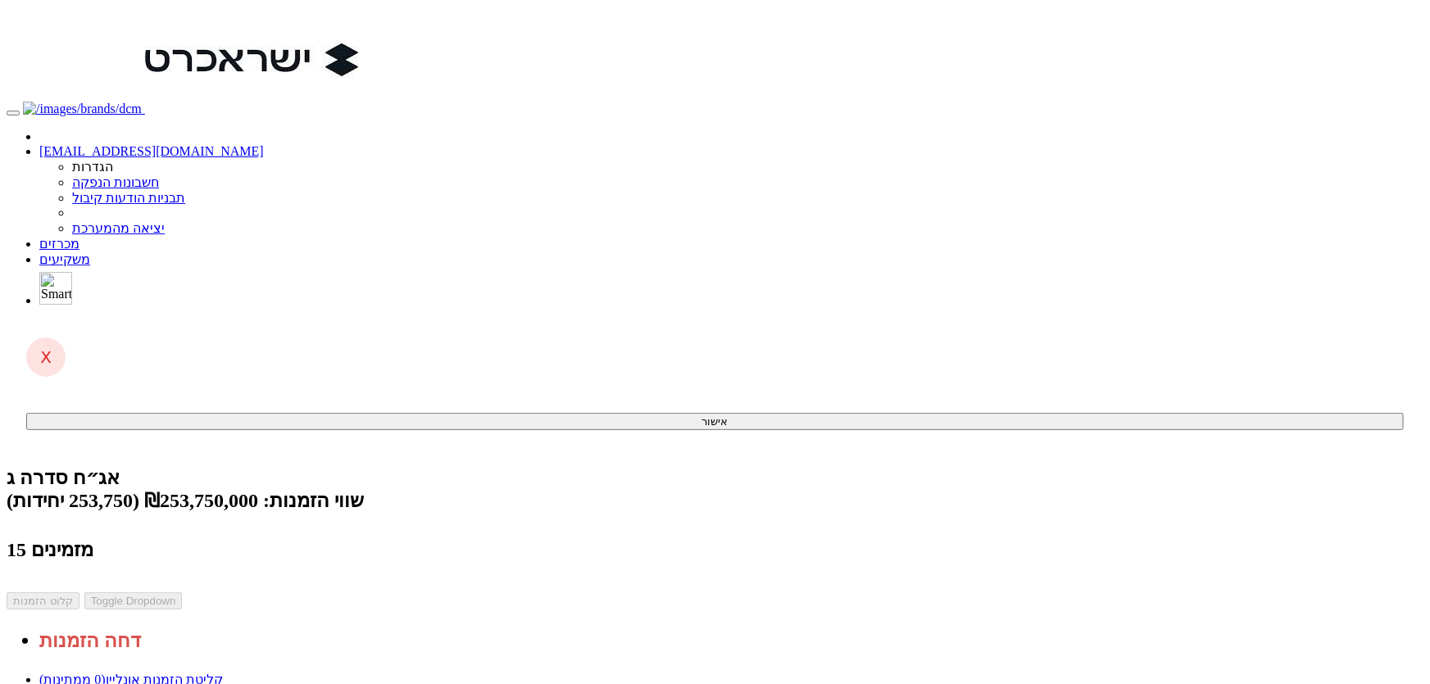
click at [192, 683] on link "ניתוח ביקושים וניהול הזמנות" at bounding box center [115, 695] width 152 height 14
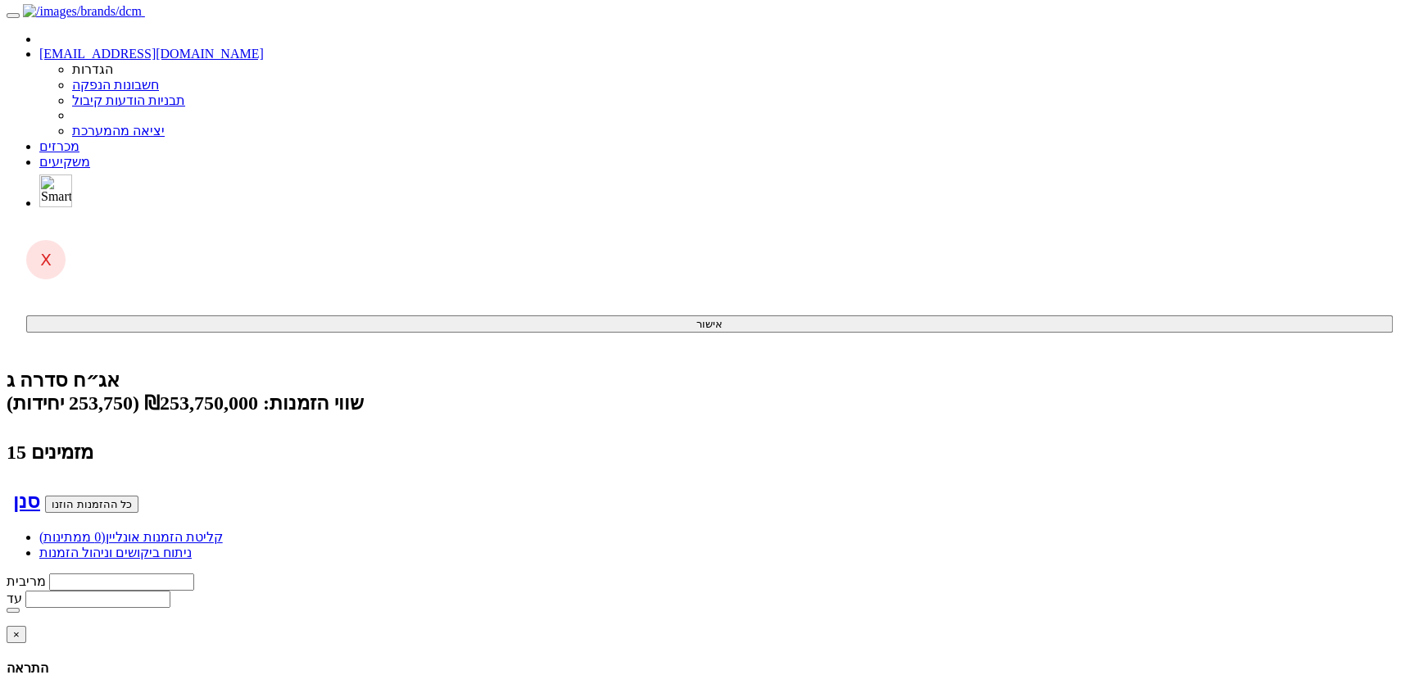
scroll to position [74, 0]
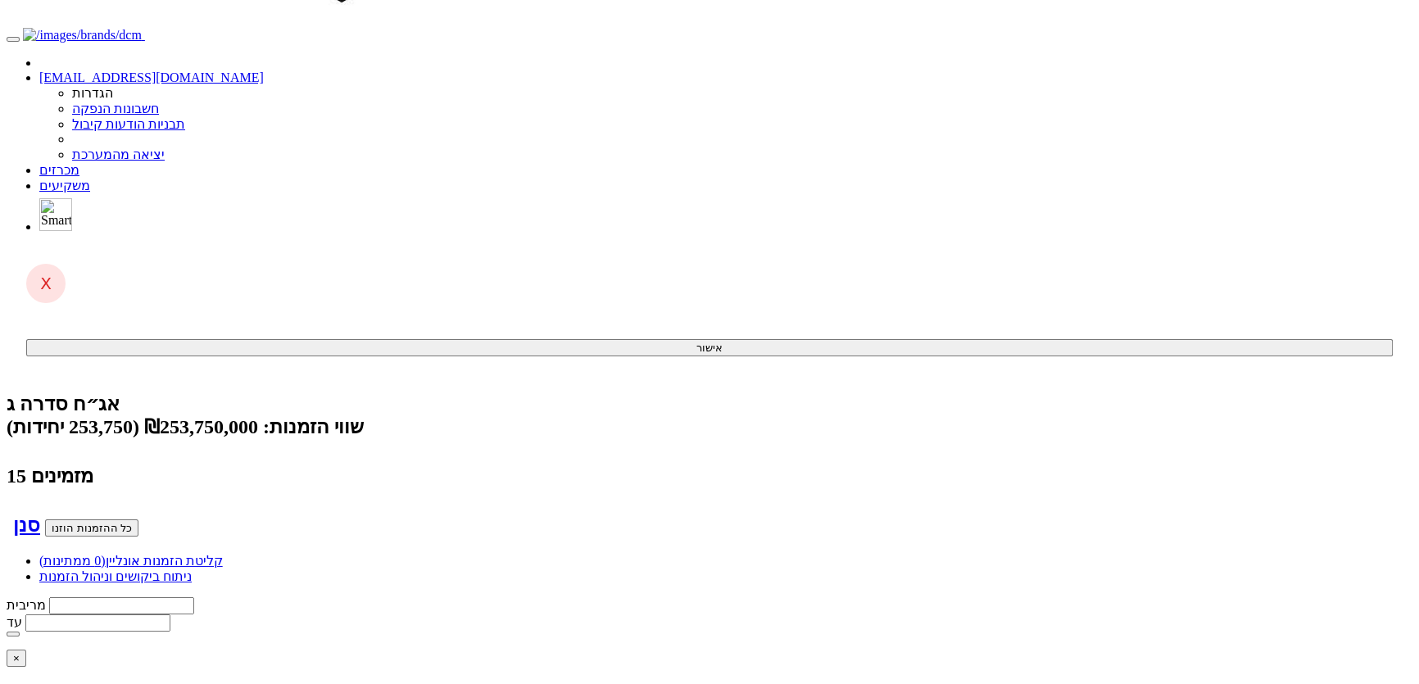
type input "s"
type input "די"
type input "דיסקונט חיתום והנפקות בע"מ"
type input "דיס"
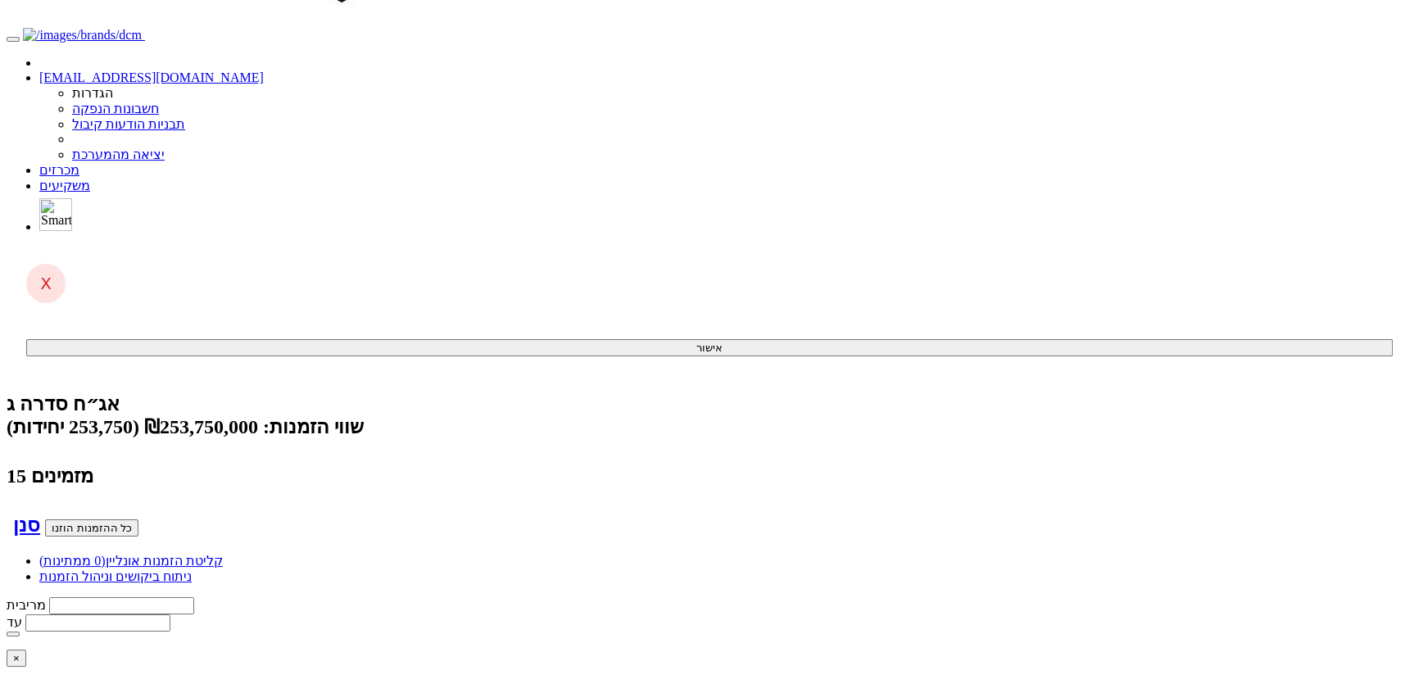
type input "דיסקונט קפיטל חיתום בע"מ"
type input "30000"
type input "4.25"
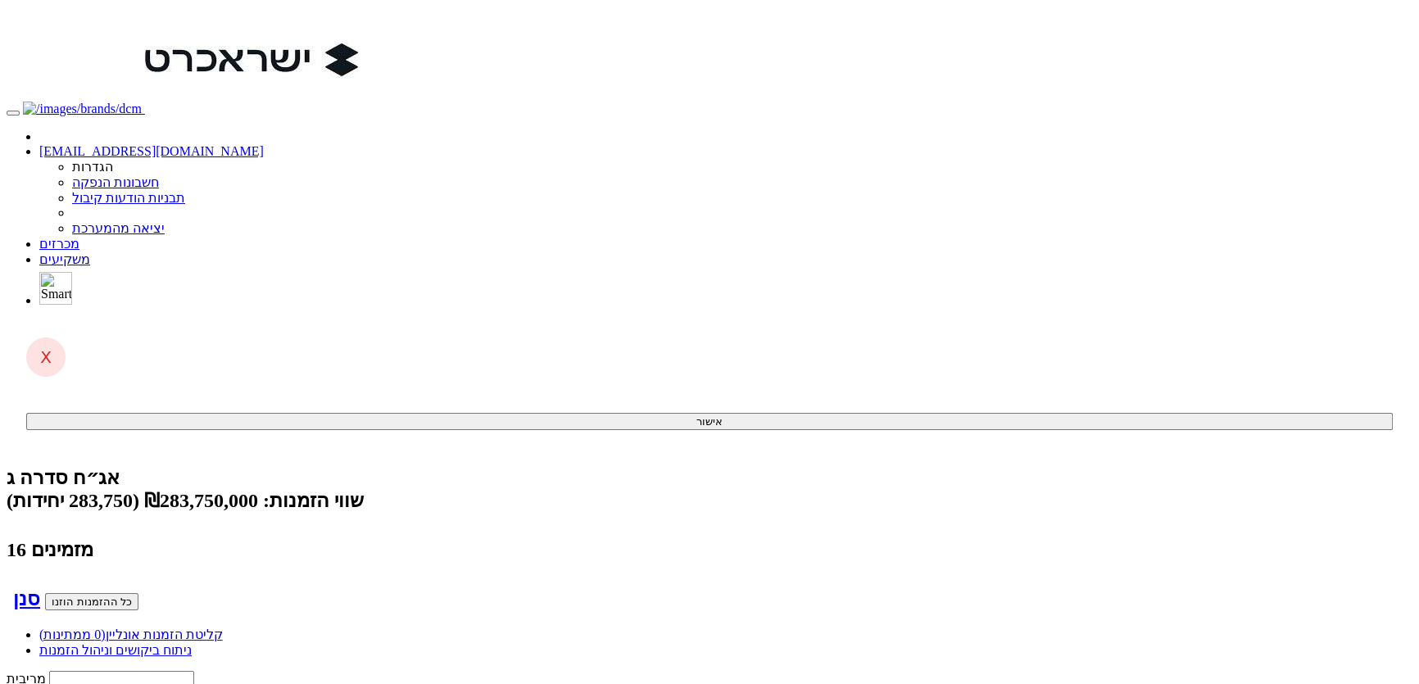
type input "ל"
type input "לידר הנפקות (1993) בע"מ"
type input "ליד"
type input "לידר הנפקות (1993) בע"מ"
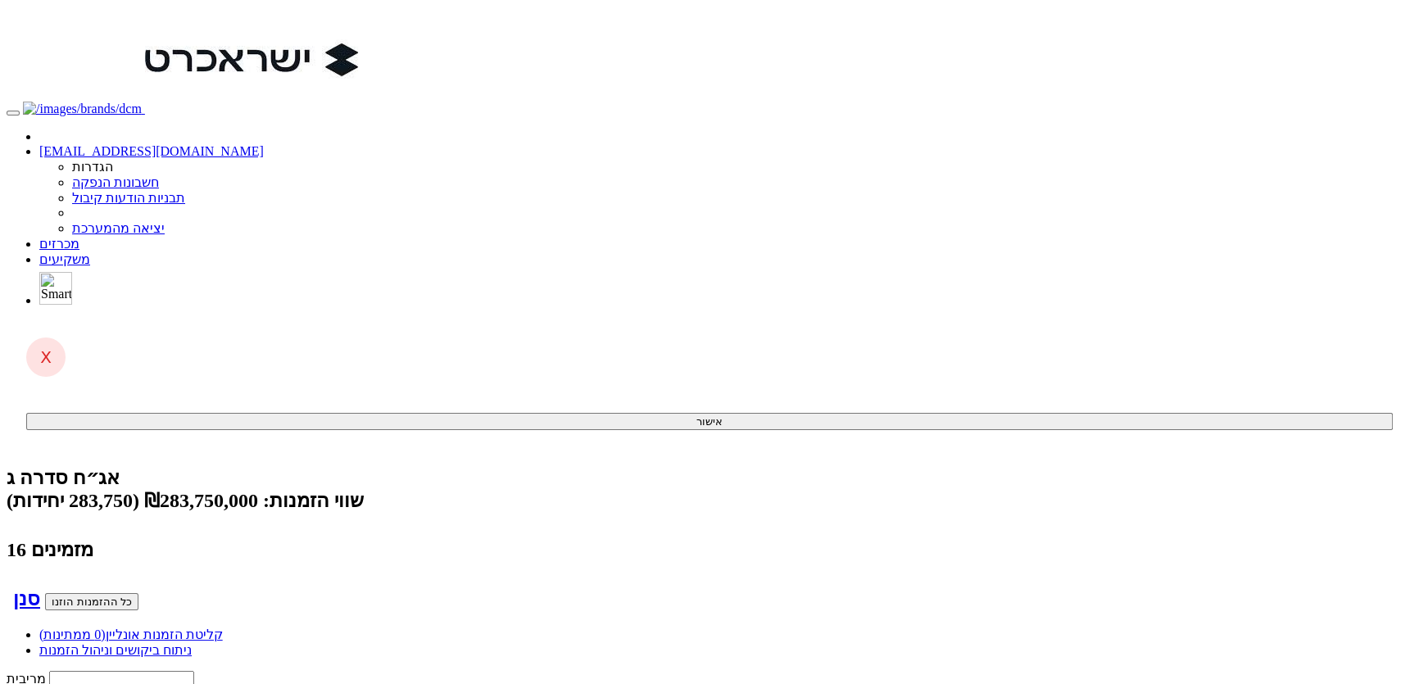
type input "30000"
drag, startPoint x: 859, startPoint y: 225, endPoint x: 877, endPoint y: 254, distance: 34.6
type input "4.25"
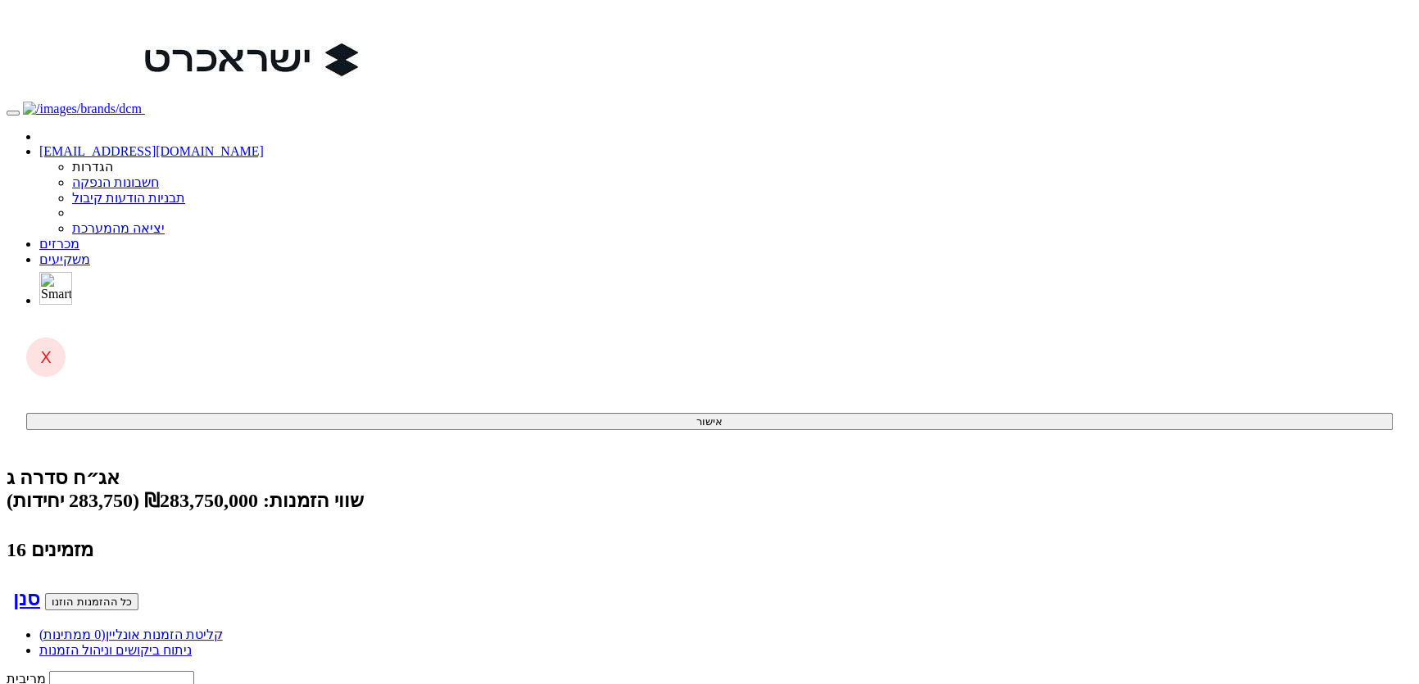
drag, startPoint x: 1031, startPoint y: 198, endPoint x: 1289, endPoint y: 200, distance: 258.1
type input "k"
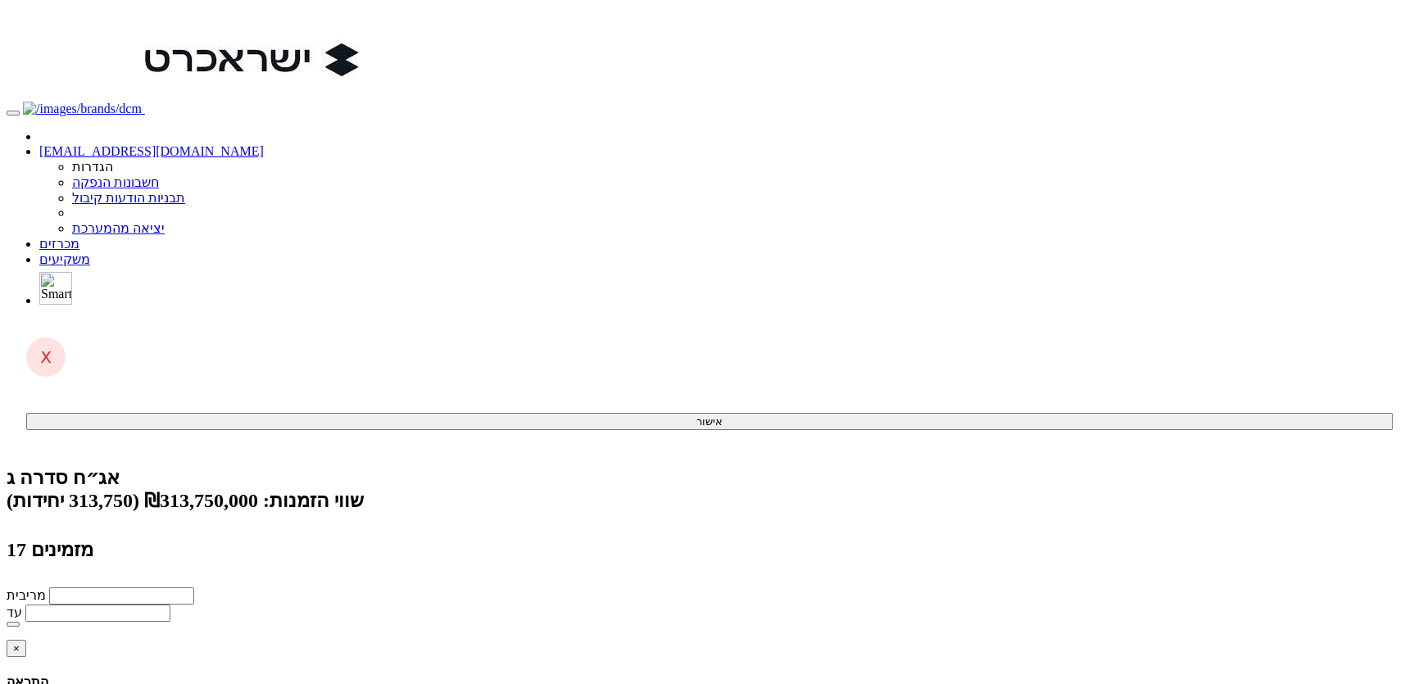
type input "לידר ושות' פיננסים"
click at [79, 237] on link "מכרזים" at bounding box center [59, 244] width 40 height 14
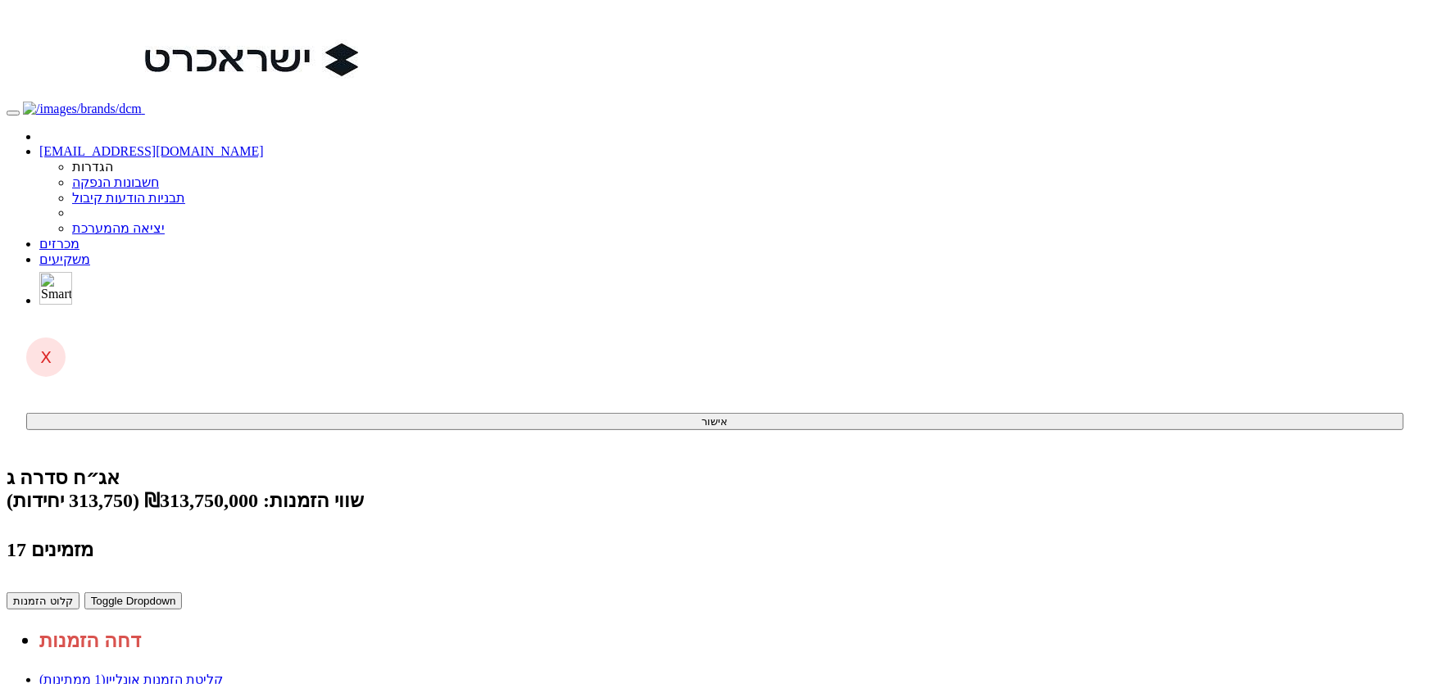
click at [79, 592] on button "קלוט הזמנות" at bounding box center [43, 600] width 73 height 17
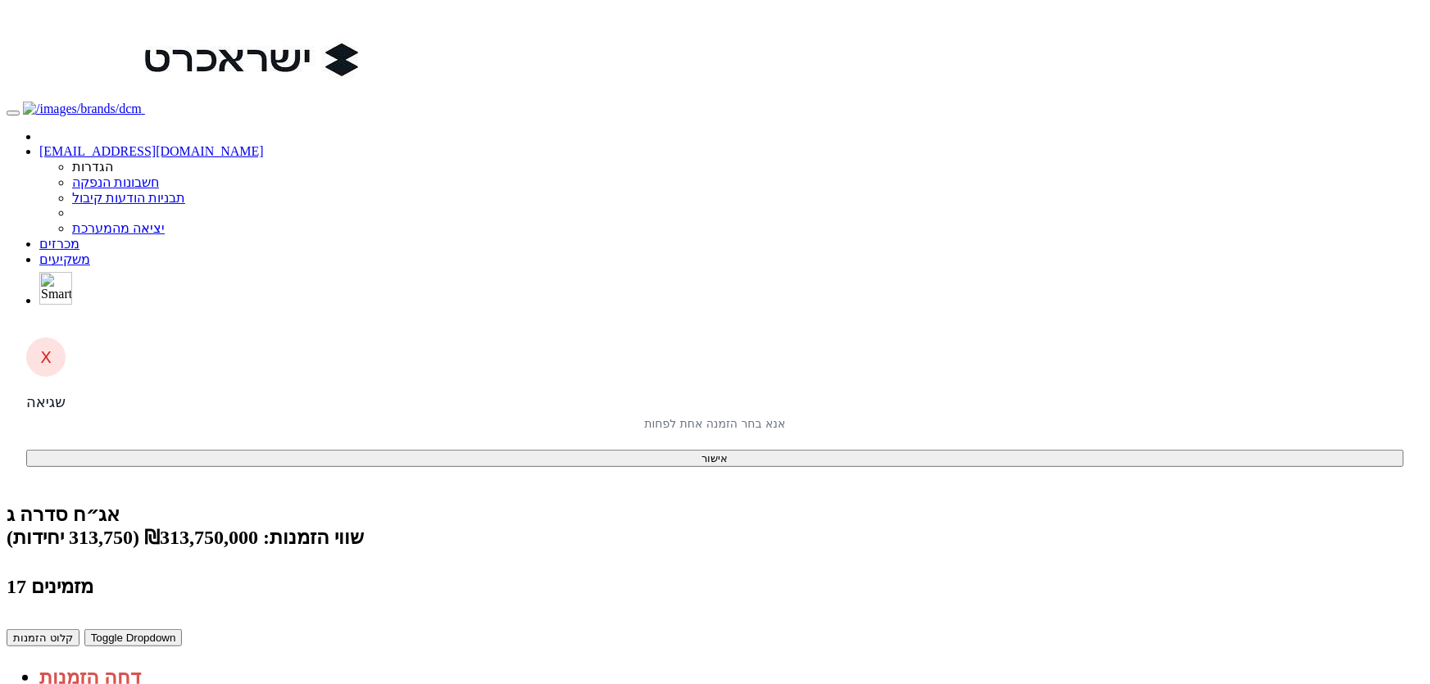
click at [661, 450] on button "אישור" at bounding box center [714, 458] width 1377 height 17
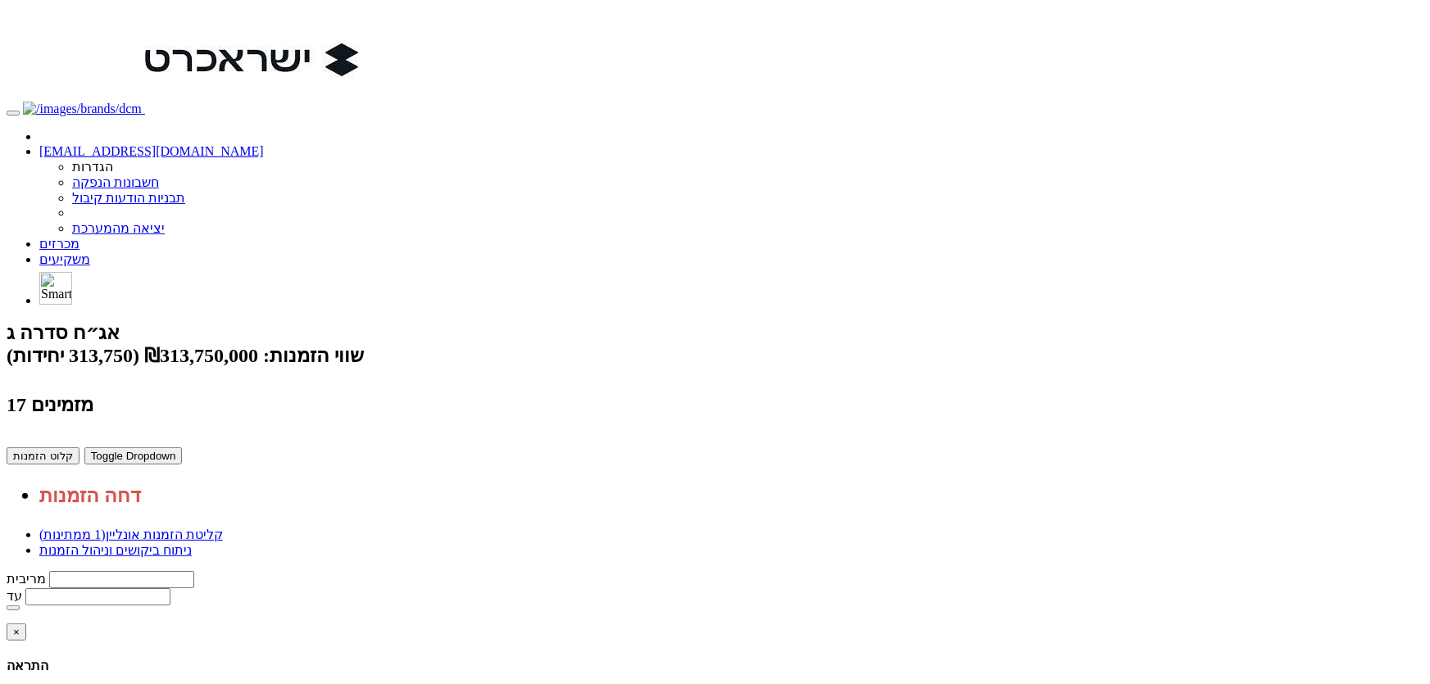
click at [79, 447] on button "קלוט הזמנות" at bounding box center [43, 455] width 73 height 17
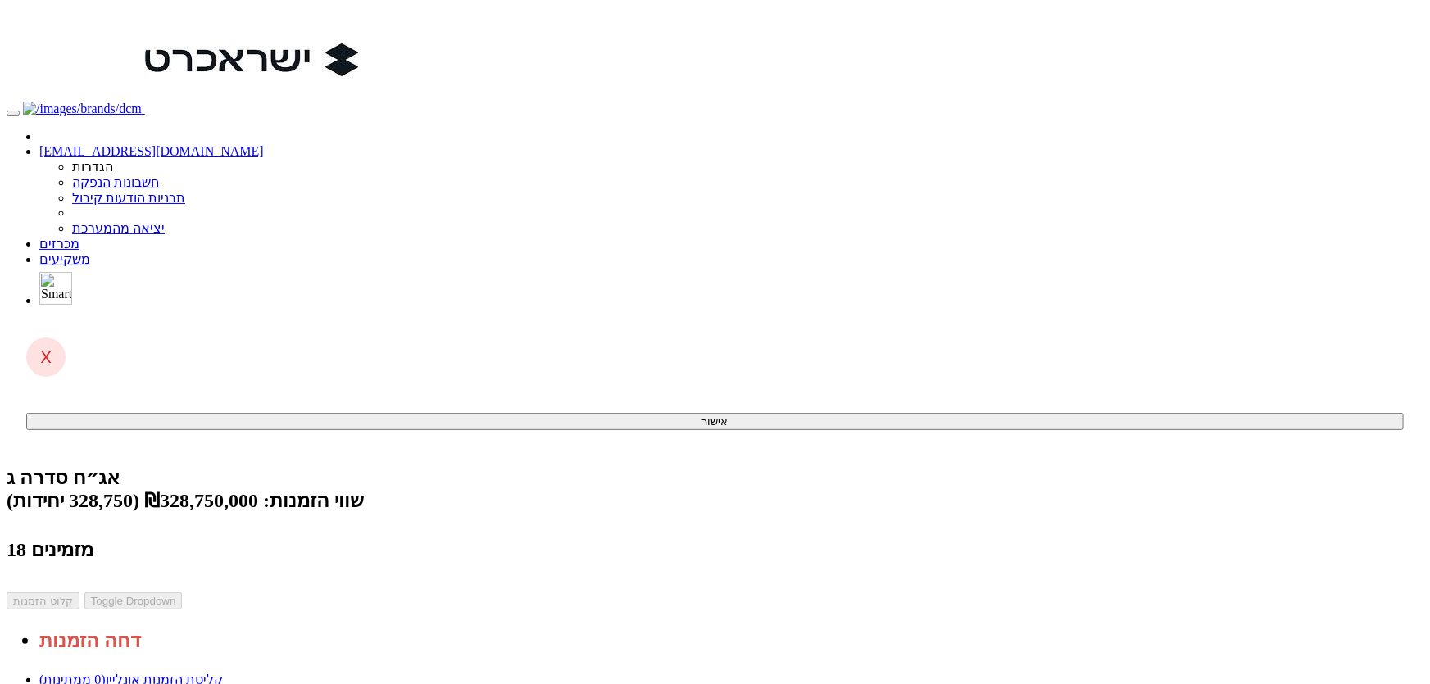
click at [192, 683] on link "ניתוח ביקושים וניהול הזמנות" at bounding box center [115, 695] width 152 height 14
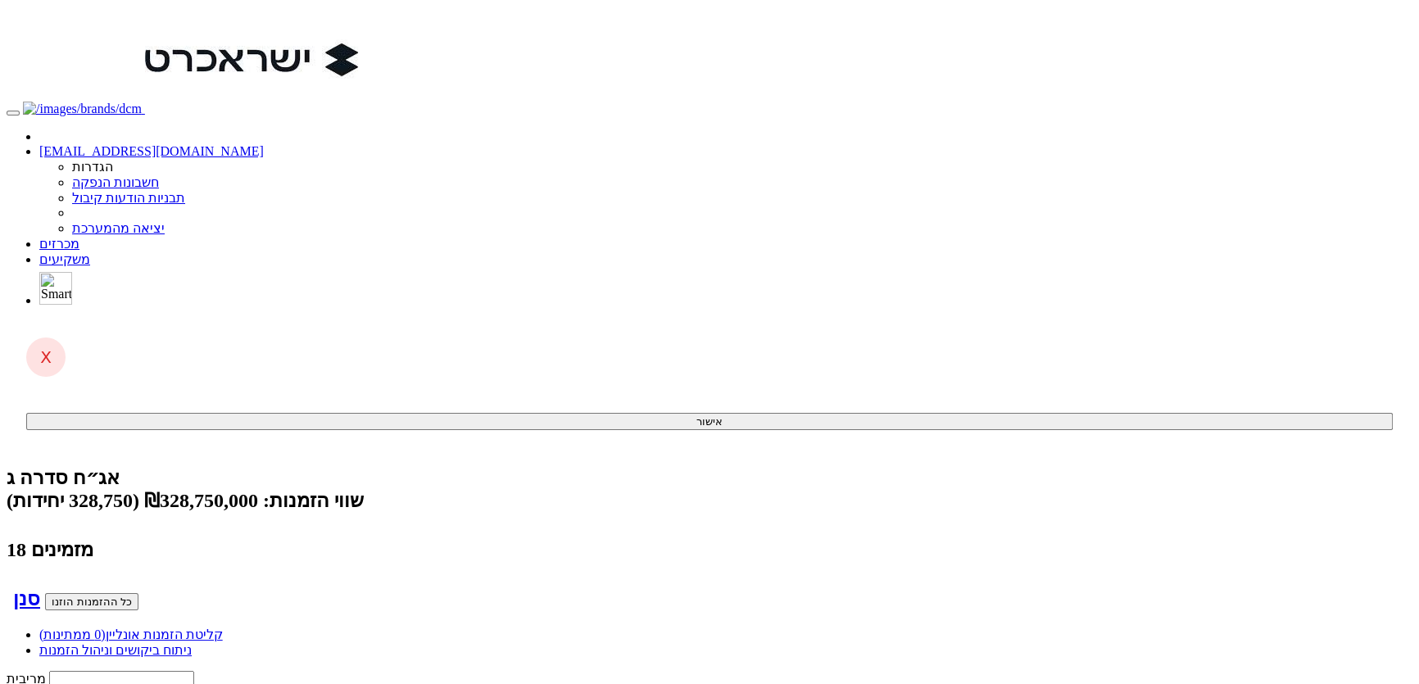
type input "פ"
type input "פורטה ניהול תיקי השקעות בע"מ"
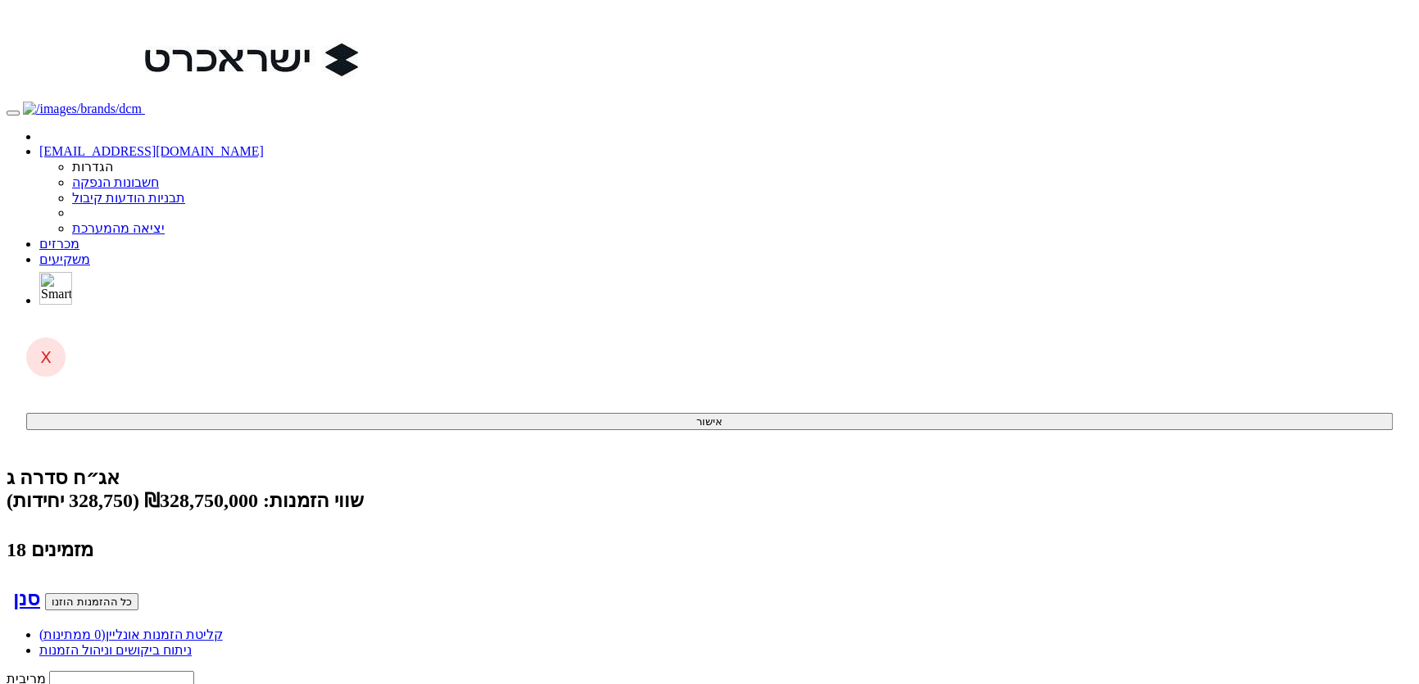
type input "פו"
type input "פונטיפקס קרן הזדמנויות"
type input "פונ"
type input "פונטיפקס קרן הזדמנויות שותפות מוגבלת"
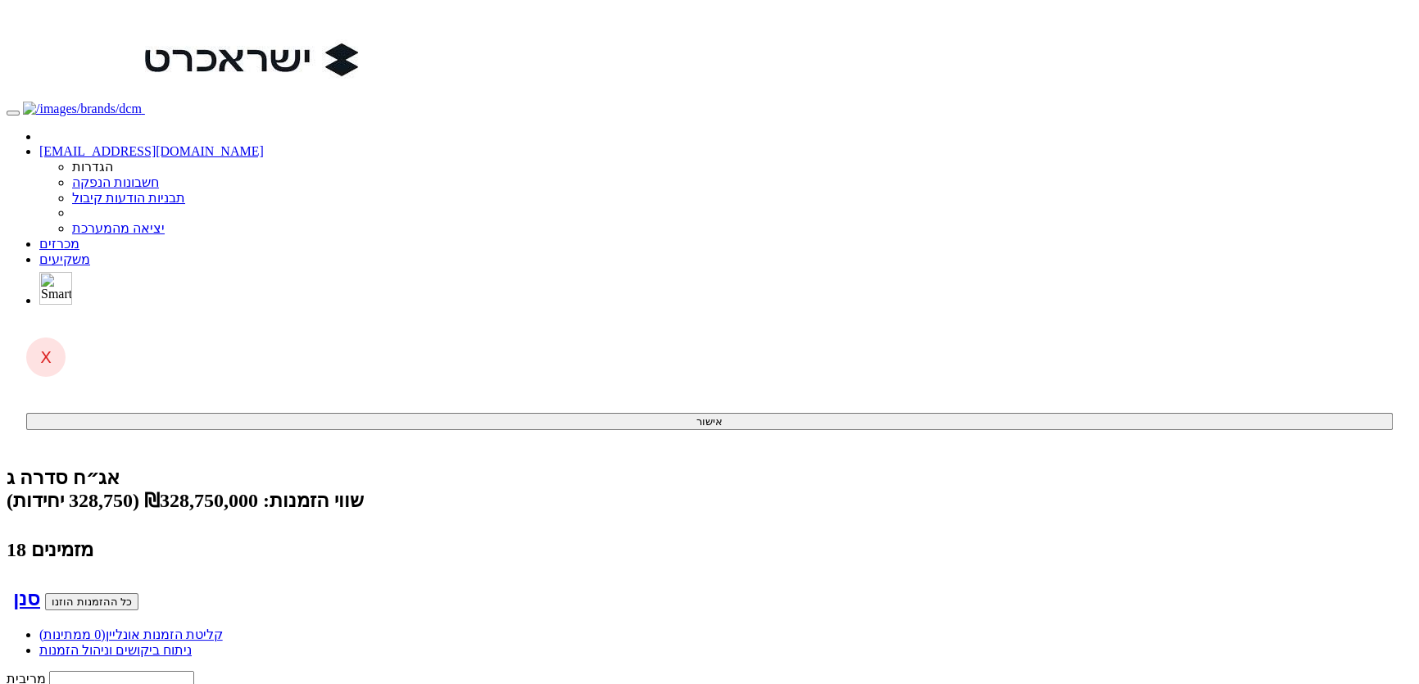
type input "2000"
type input "3.84"
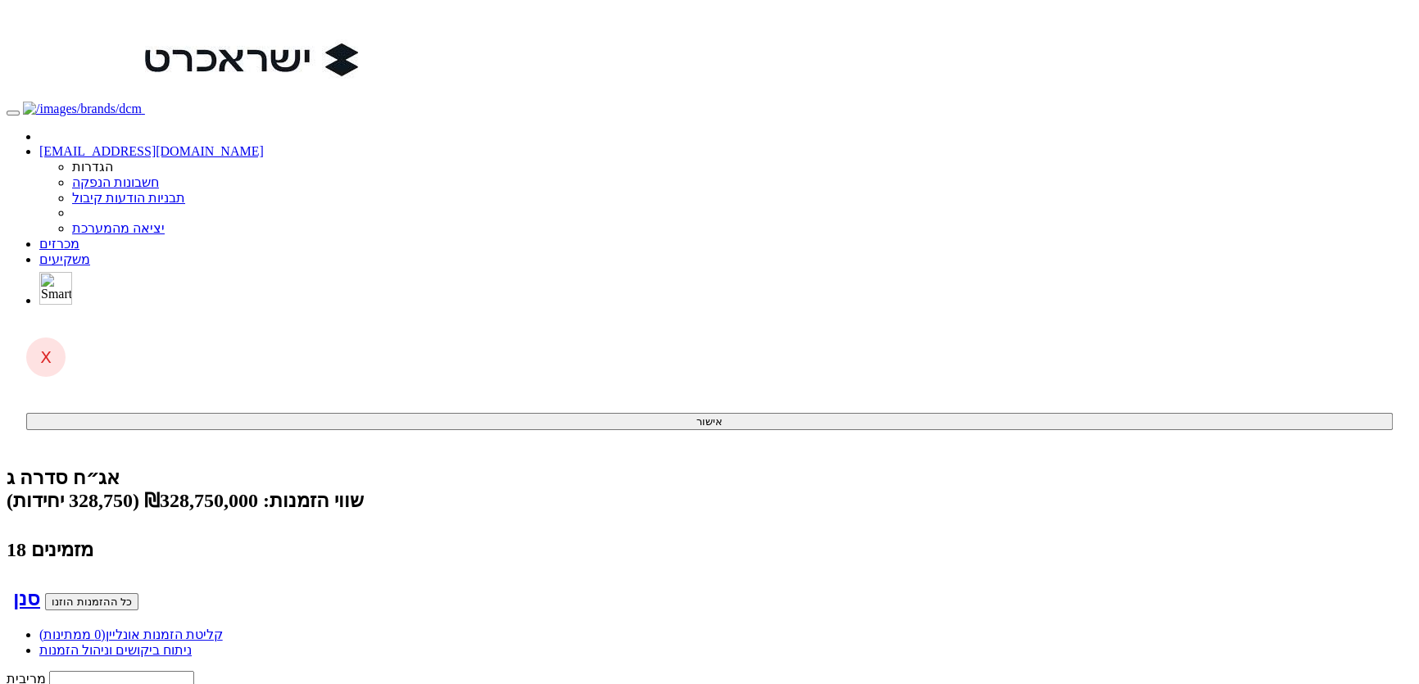
click at [138, 593] on button "כל ההזמנות הוזנו" at bounding box center [91, 601] width 93 height 17
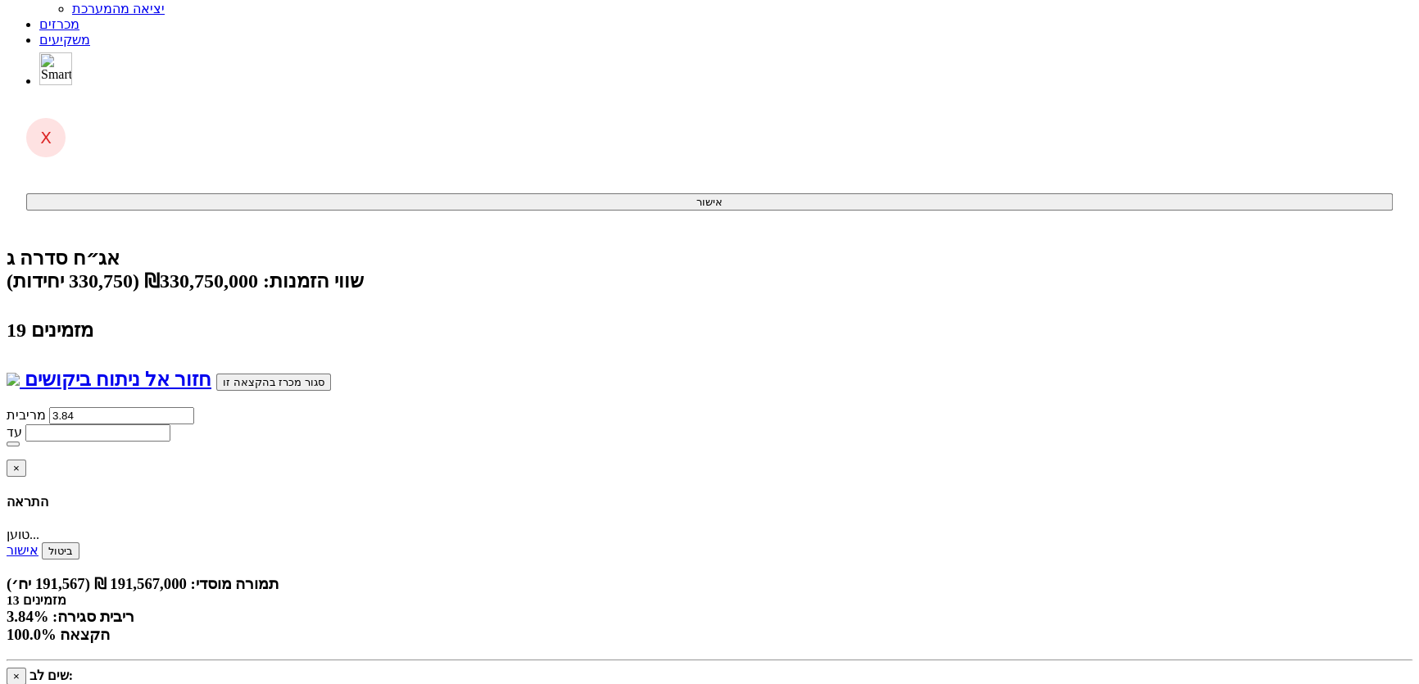
scroll to position [223, 0]
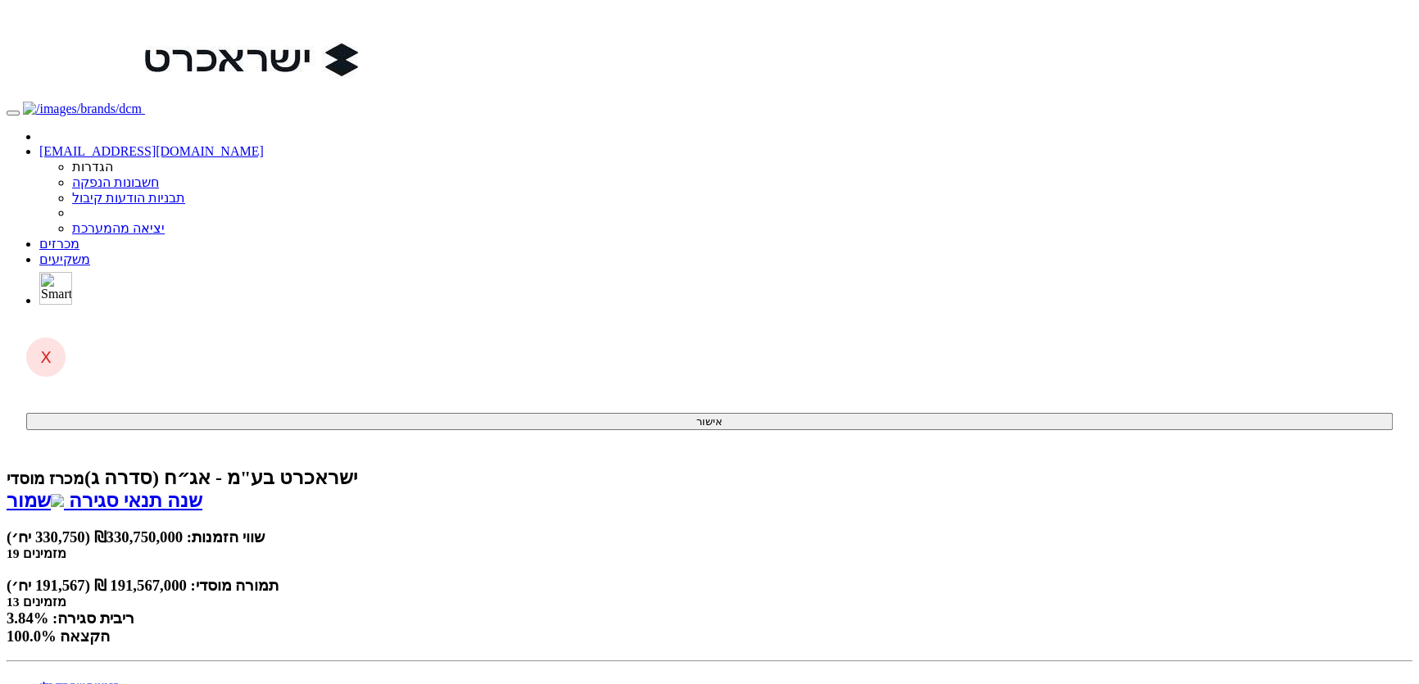
click at [120, 680] on link "הזמנות שהתקבלו" at bounding box center [79, 686] width 81 height 12
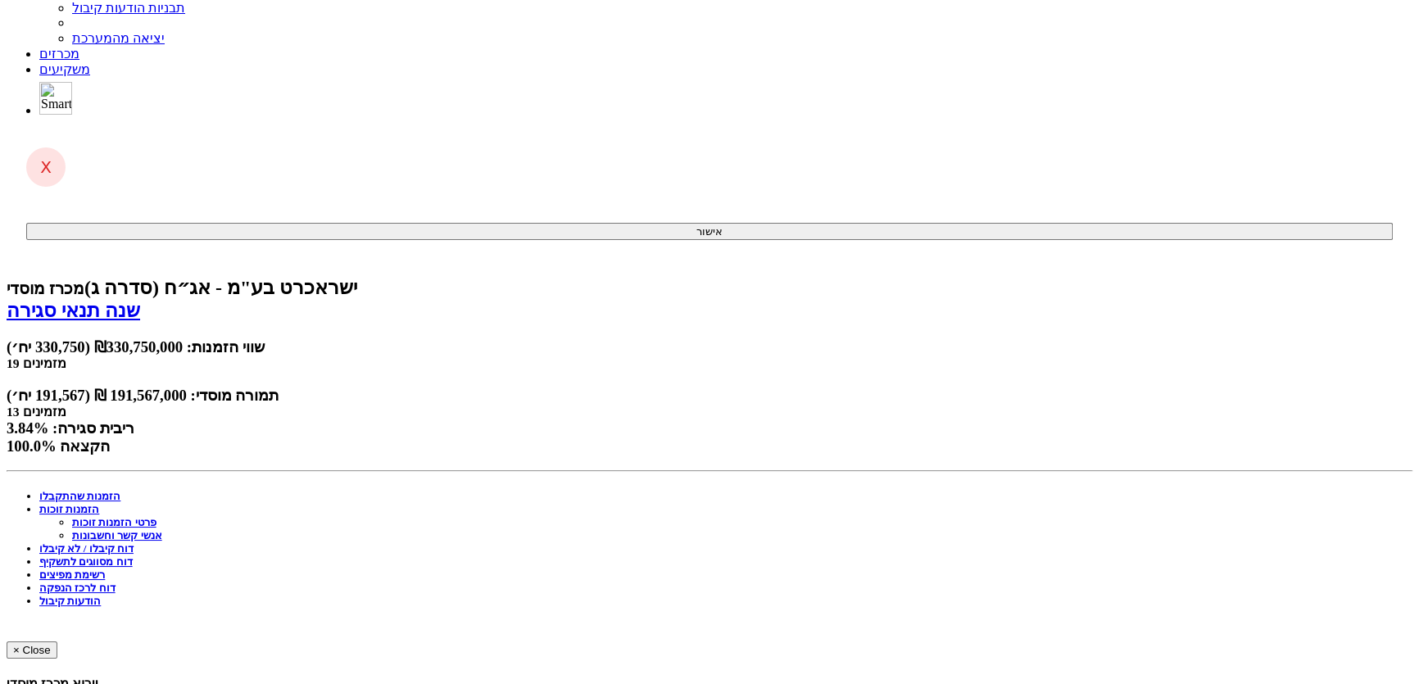
scroll to position [297, 0]
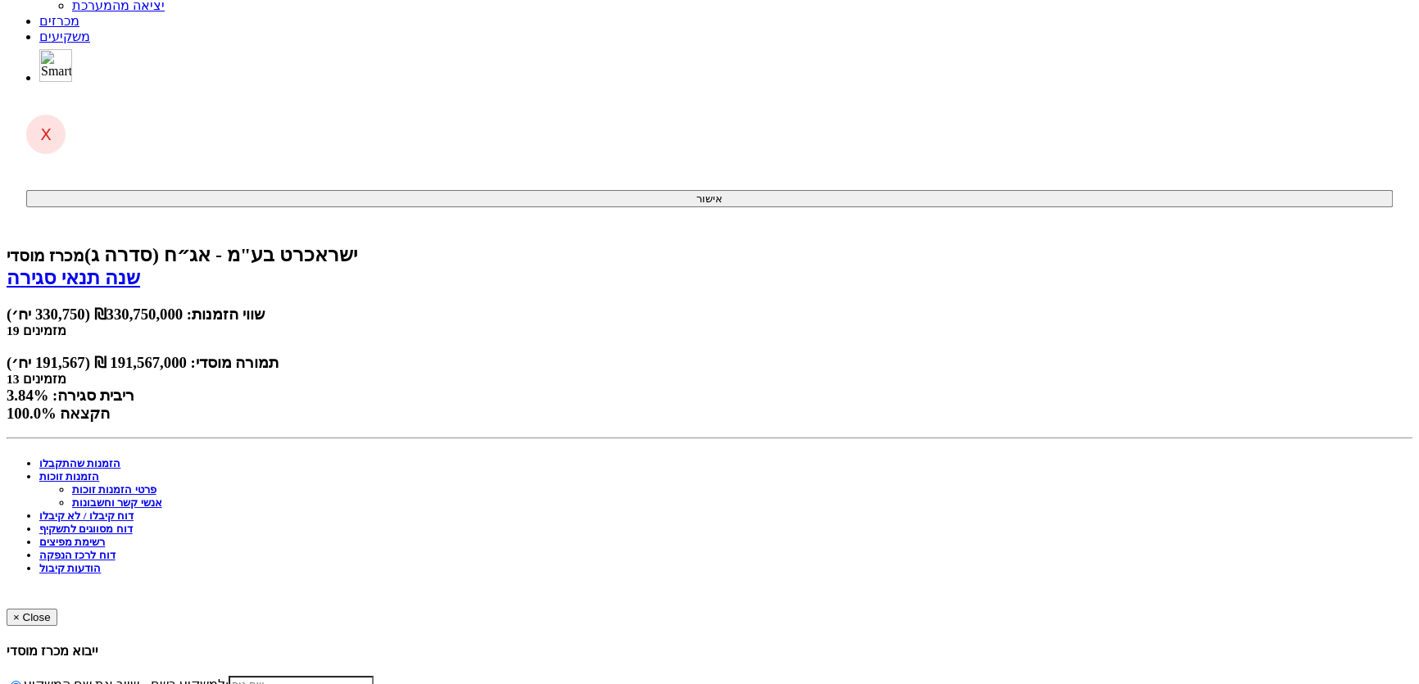
scroll to position [0, 0]
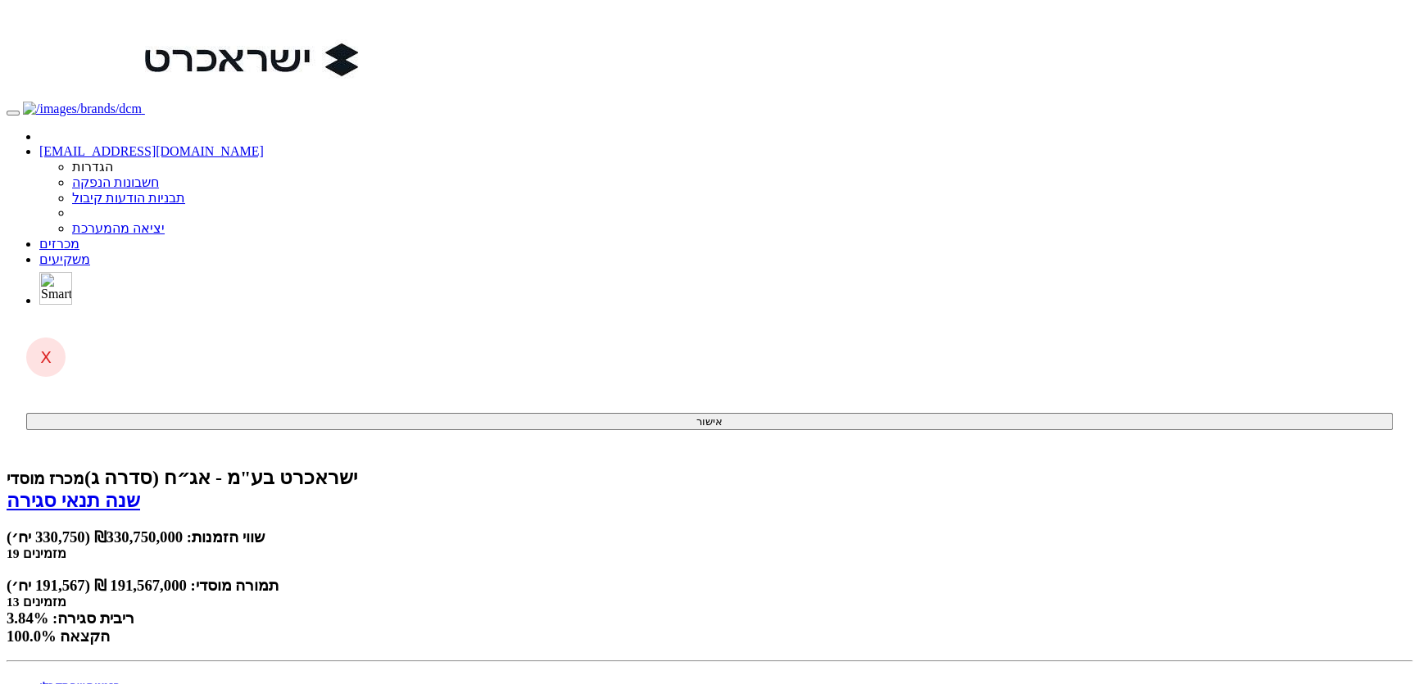
click at [64, 490] on link "שמור" at bounding box center [35, 500] width 57 height 21
